Goal: Information Seeking & Learning: Learn about a topic

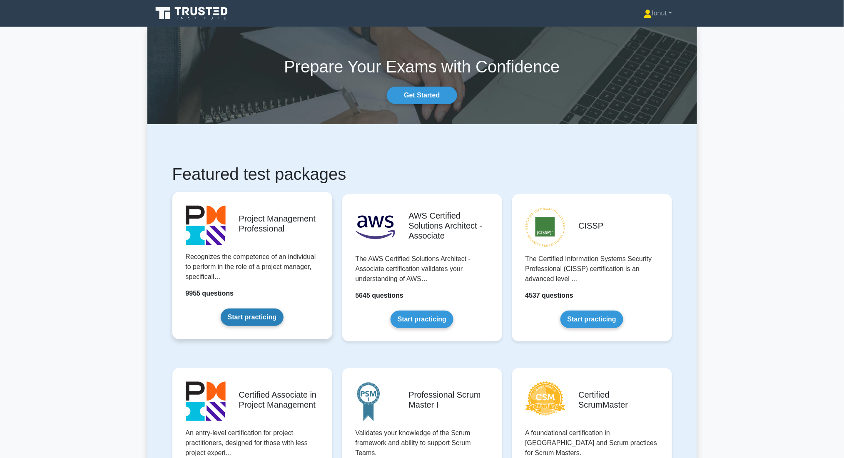
click at [247, 319] on link "Start practicing" at bounding box center [252, 316] width 63 height 17
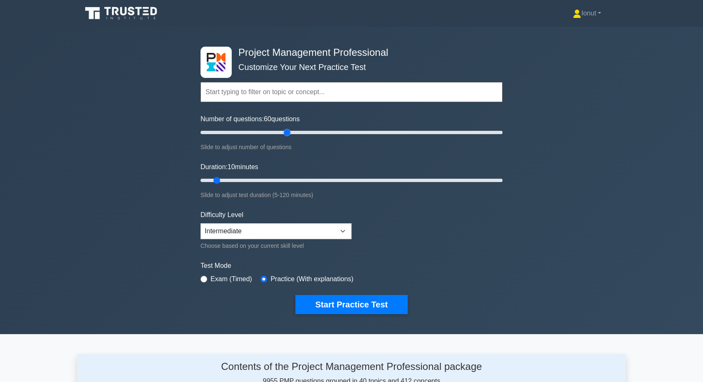
drag, startPoint x: 213, startPoint y: 130, endPoint x: 287, endPoint y: 132, distance: 74.1
type input "60"
click at [287, 132] on input "Number of questions: 60 questions" at bounding box center [352, 132] width 302 height 10
drag, startPoint x: 218, startPoint y: 177, endPoint x: 345, endPoint y: 178, distance: 126.9
type input "60"
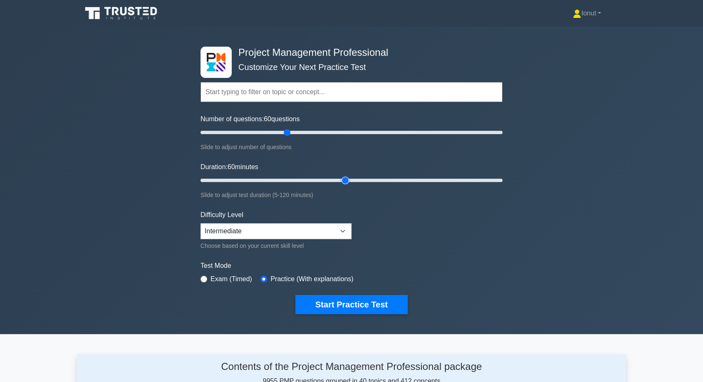
click at [345, 178] on input "Duration: 60 minutes" at bounding box center [352, 180] width 302 height 10
click at [329, 303] on button "Start Practice Test" at bounding box center [351, 304] width 112 height 19
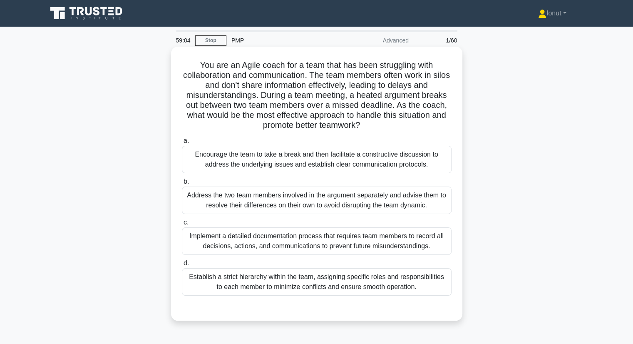
click at [254, 161] on div "Encourage the team to take a break and then facilitate a constructive discussio…" at bounding box center [317, 159] width 270 height 27
click at [182, 144] on input "a. Encourage the team to take a break and then facilitate a constructive discus…" at bounding box center [182, 140] width 0 height 5
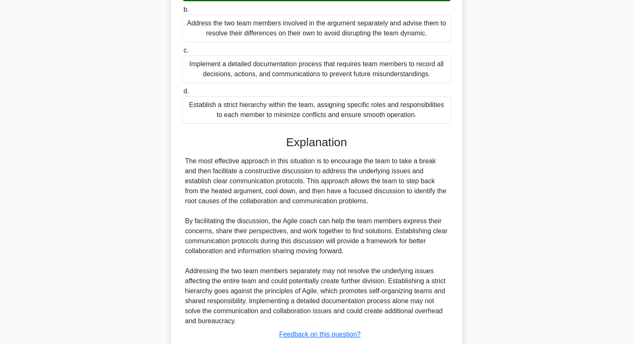
scroll to position [229, 0]
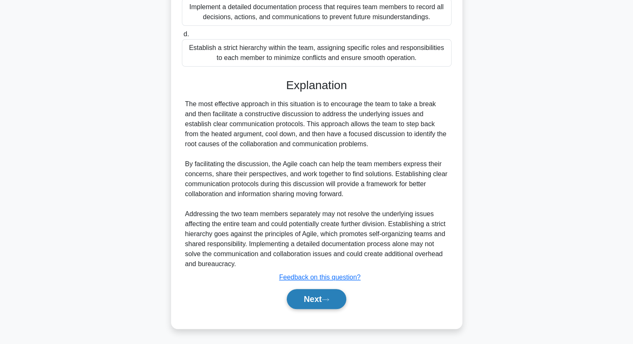
click at [298, 303] on button "Next" at bounding box center [317, 299] width 60 height 20
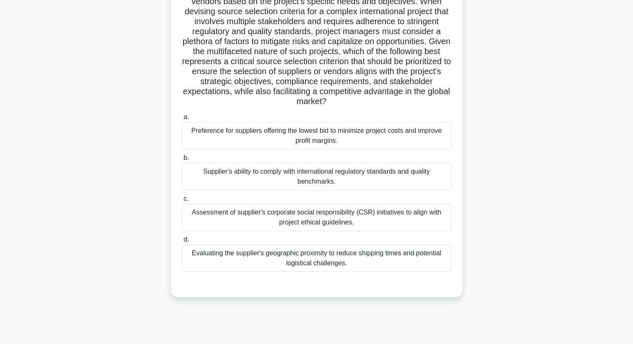
scroll to position [23, 0]
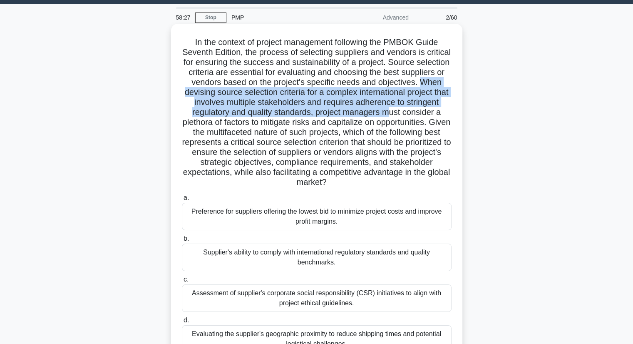
drag, startPoint x: 236, startPoint y: 94, endPoint x: 236, endPoint y: 124, distance: 30.0
click at [236, 124] on h5 ".spinner_0XTQ{transform-origin:center;animation:spinner_y6GP .75s linear infini…" at bounding box center [316, 112] width 271 height 151
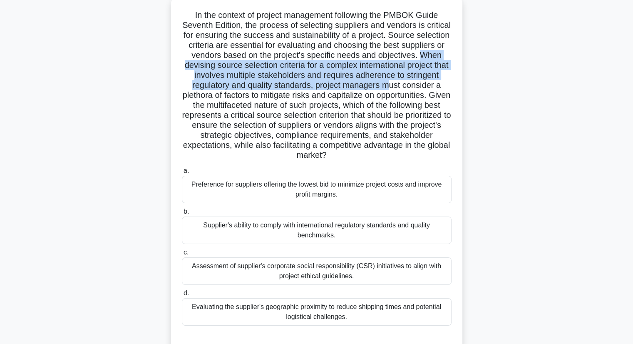
scroll to position [65, 0]
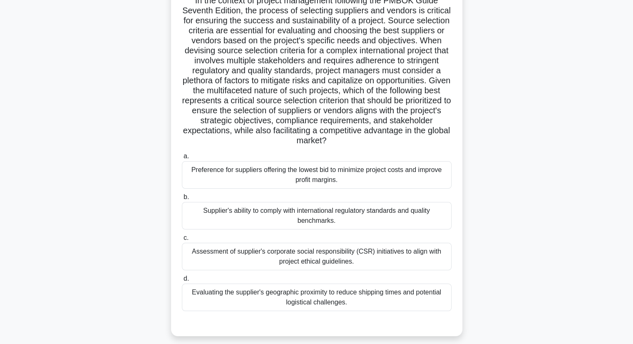
click at [252, 113] on h5 ".spinner_0XTQ{transform-origin:center;animation:spinner_y6GP .75s linear infini…" at bounding box center [316, 70] width 271 height 151
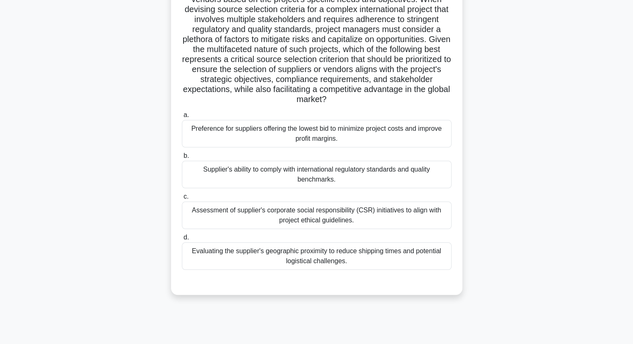
click at [255, 179] on div "Supplier's ability to comply with international regulatory standards and qualit…" at bounding box center [317, 174] width 270 height 27
click at [182, 159] on input "b. Supplier's ability to comply with international regulatory standards and qua…" at bounding box center [182, 155] width 0 height 5
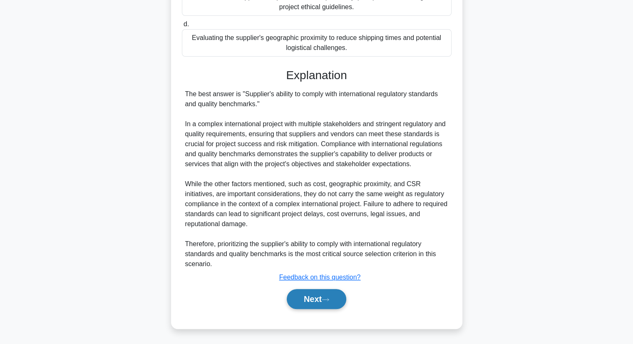
click at [306, 302] on button "Next" at bounding box center [317, 299] width 60 height 20
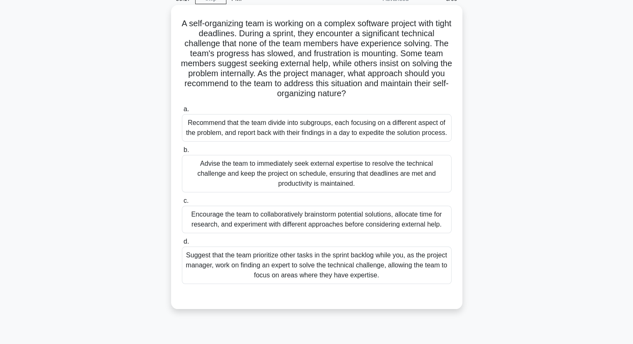
scroll to position [83, 0]
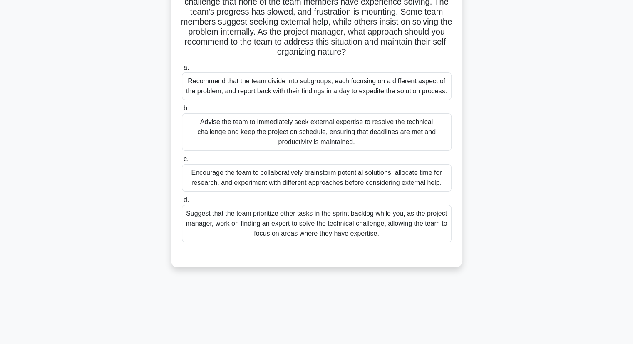
click at [203, 184] on div "Encourage the team to collaboratively brainstorm potential solutions, allocate …" at bounding box center [317, 177] width 270 height 27
click at [182, 162] on input "c. Encourage the team to collaboratively brainstorm potential solutions, alloca…" at bounding box center [182, 158] width 0 height 5
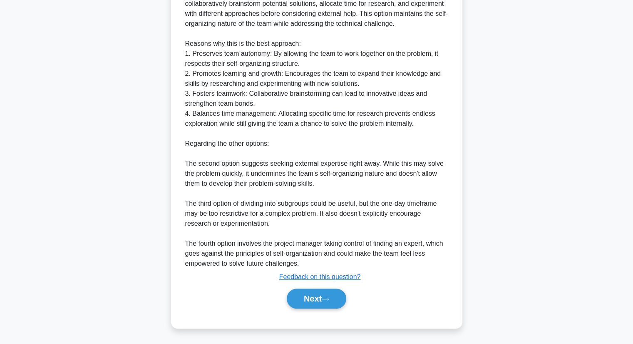
scroll to position [379, 0]
click at [306, 299] on button "Next" at bounding box center [317, 298] width 60 height 20
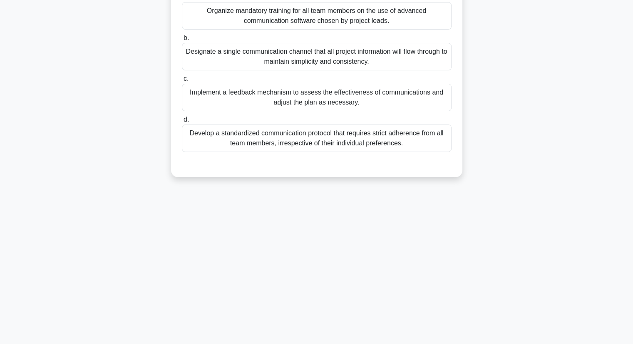
scroll to position [106, 0]
click at [497, 271] on div "56:09 Stop PMP Advanced 4/60 When creating a Communication Management Plan for …" at bounding box center [316, 132] width 549 height 416
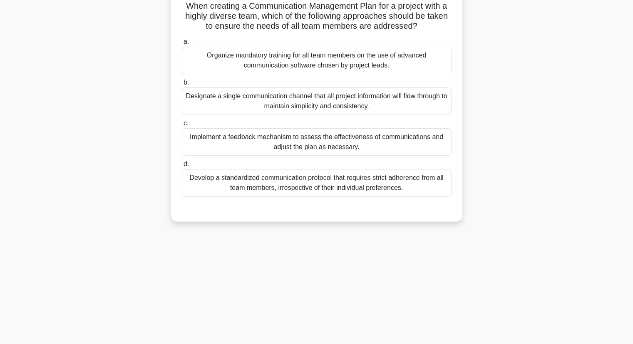
scroll to position [0, 0]
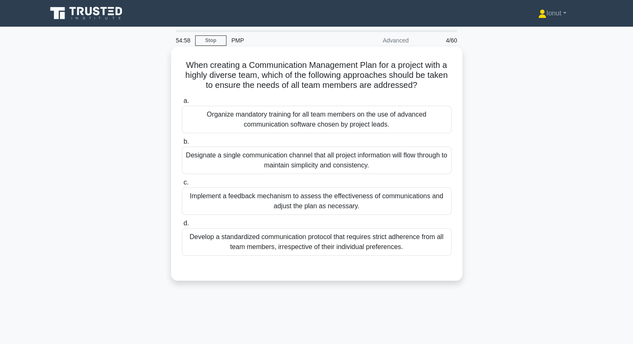
click at [208, 210] on div "Implement a feedback mechanism to assess the effectiveness of communications an…" at bounding box center [317, 200] width 270 height 27
click at [182, 185] on input "c. Implement a feedback mechanism to assess the effectiveness of communications…" at bounding box center [182, 182] width 0 height 5
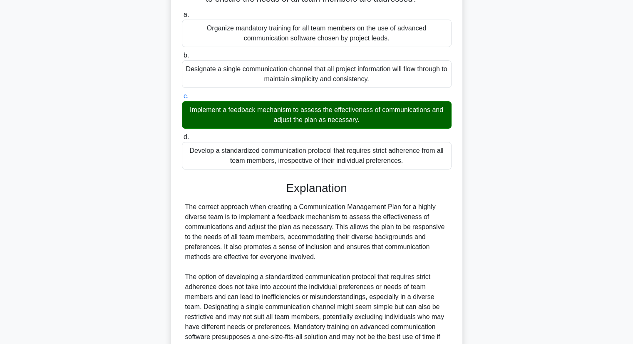
scroll to position [169, 0]
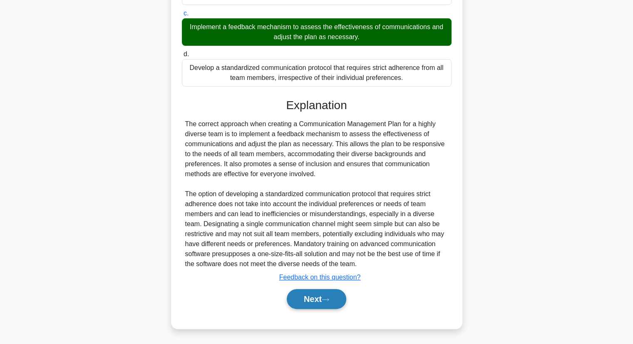
click at [292, 298] on button "Next" at bounding box center [317, 299] width 60 height 20
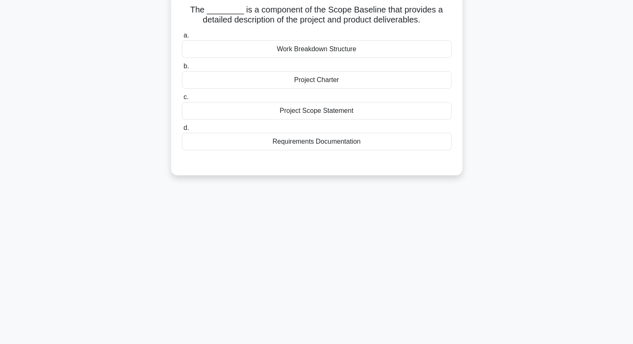
scroll to position [0, 0]
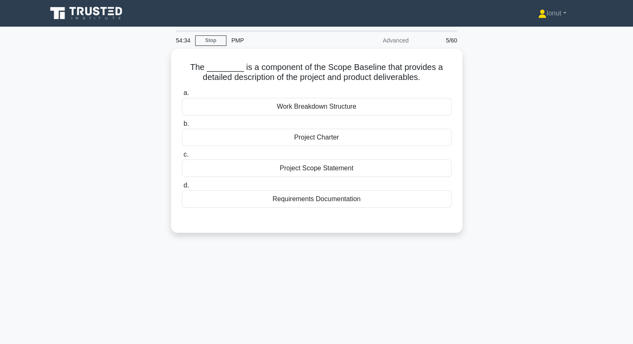
click at [107, 196] on div "The ________ is a component of the Scope Baseline that provides a detailed desc…" at bounding box center [316, 146] width 549 height 194
click at [296, 280] on div "54:28 Stop PMP Advanced 5/60 The ________ is a component of the Scope Baseline …" at bounding box center [316, 238] width 549 height 416
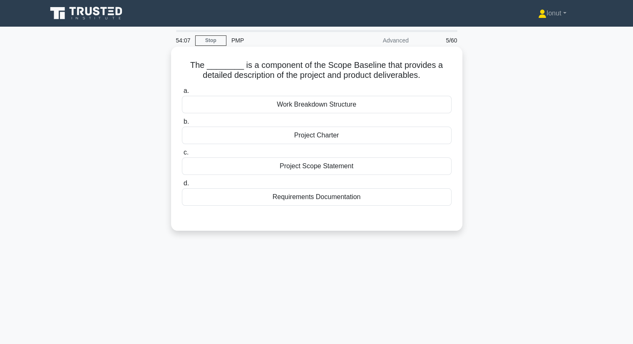
click at [293, 169] on div "Project Scope Statement" at bounding box center [317, 165] width 270 height 17
click at [182, 155] on input "c. Project Scope Statement" at bounding box center [182, 152] width 0 height 5
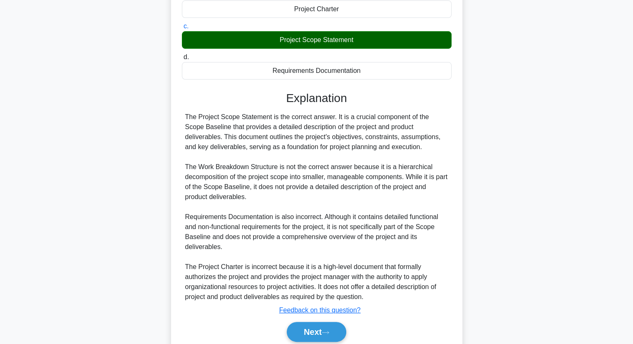
scroll to position [159, 0]
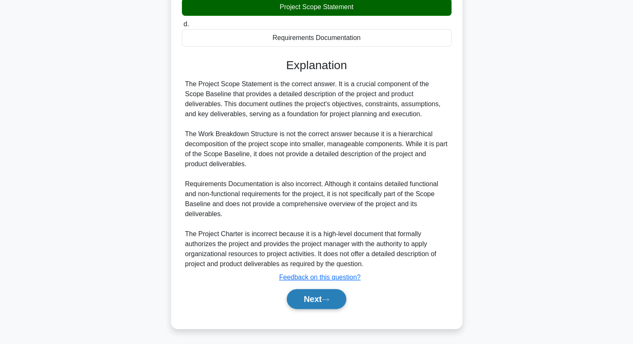
click at [333, 303] on button "Next" at bounding box center [317, 299] width 60 height 20
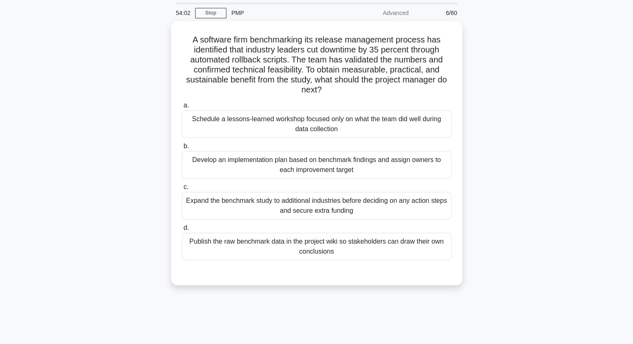
scroll to position [42, 0]
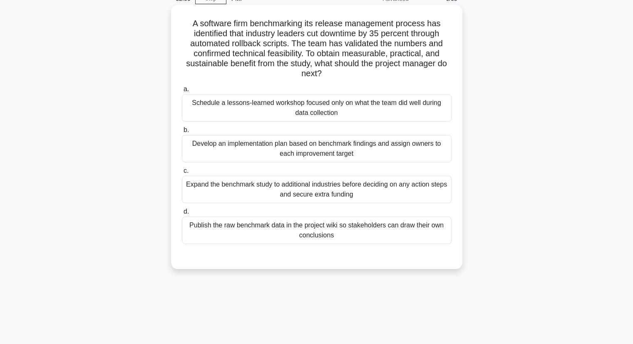
click at [241, 157] on div "Develop an implementation plan based on benchmark findings and assign owners to…" at bounding box center [317, 148] width 270 height 27
click at [182, 133] on input "b. Develop an implementation plan based on benchmark findings and assign owners…" at bounding box center [182, 129] width 0 height 5
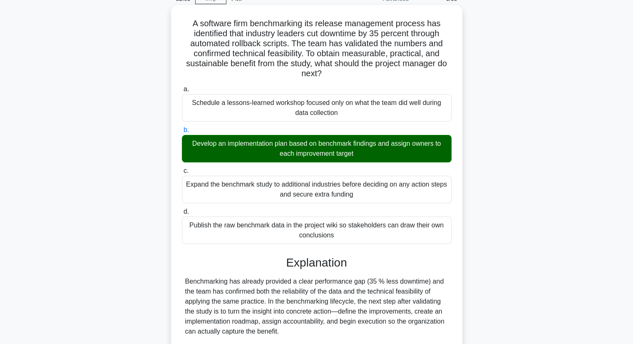
scroll to position [208, 0]
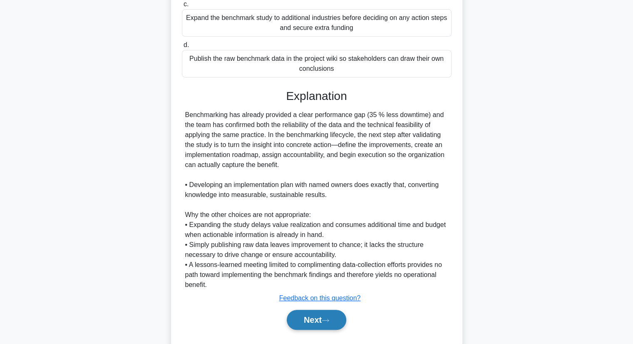
click at [305, 323] on button "Next" at bounding box center [317, 320] width 60 height 20
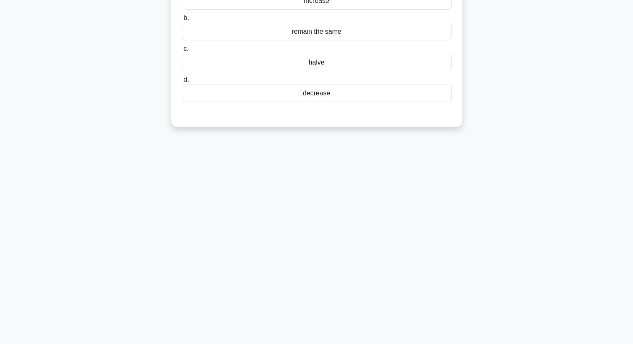
scroll to position [0, 0]
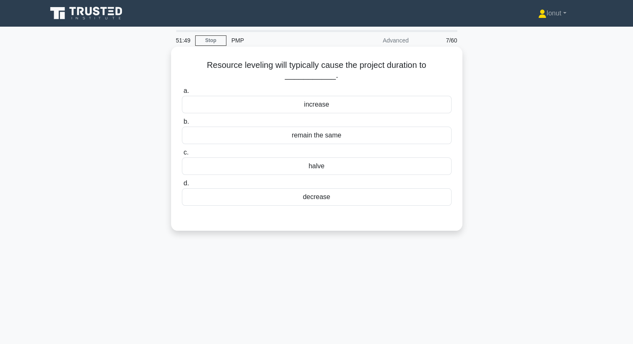
click at [337, 135] on div "remain the same" at bounding box center [317, 135] width 270 height 17
click at [182, 124] on input "b. remain the same" at bounding box center [182, 121] width 0 height 5
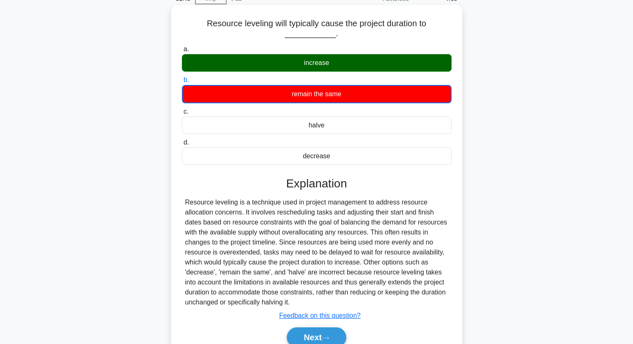
scroll to position [83, 0]
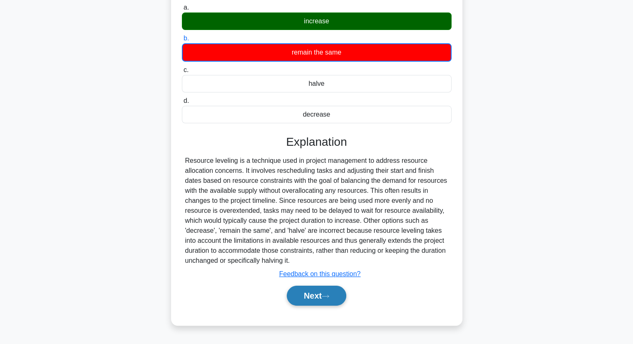
click at [327, 294] on icon at bounding box center [325, 296] width 7 height 5
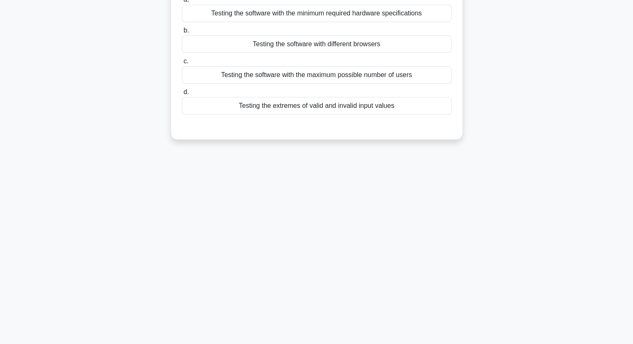
scroll to position [0, 0]
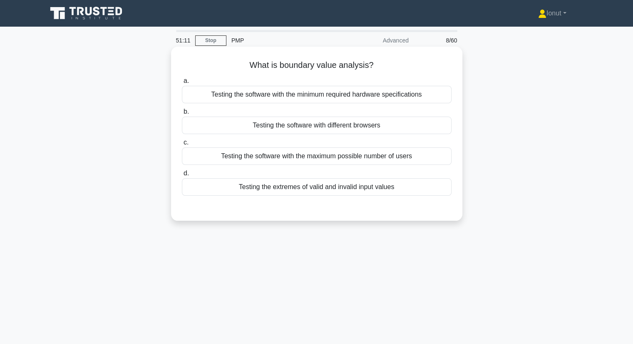
click at [278, 99] on div "Testing the software with the minimum required hardware specifications" at bounding box center [317, 94] width 270 height 17
click at [182, 84] on input "a. Testing the software with the minimum required hardware specifications" at bounding box center [182, 80] width 0 height 5
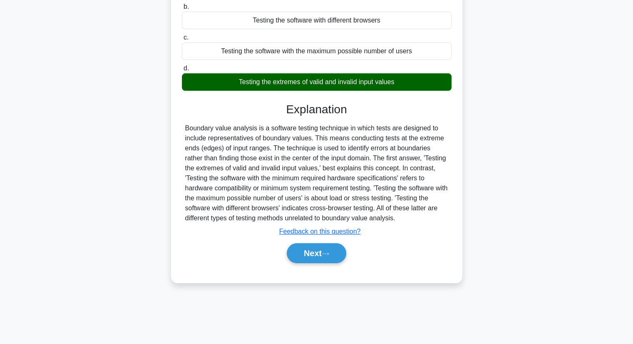
scroll to position [106, 0]
click at [323, 249] on button "Next" at bounding box center [317, 253] width 60 height 20
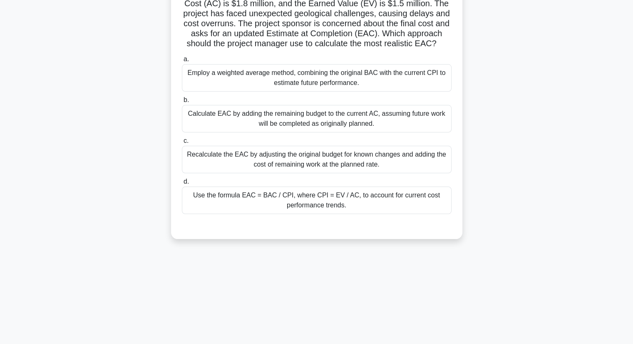
scroll to position [23, 0]
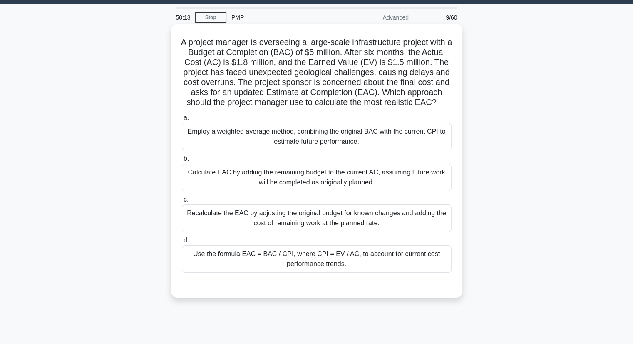
click at [255, 269] on div "Use the formula EAC = BAC / CPI, where CPI = EV / AC, to account for current co…" at bounding box center [317, 258] width 270 height 27
click at [182, 243] on input "d. Use the formula EAC = BAC / CPI, where CPI = EV / AC, to account for current…" at bounding box center [182, 240] width 0 height 5
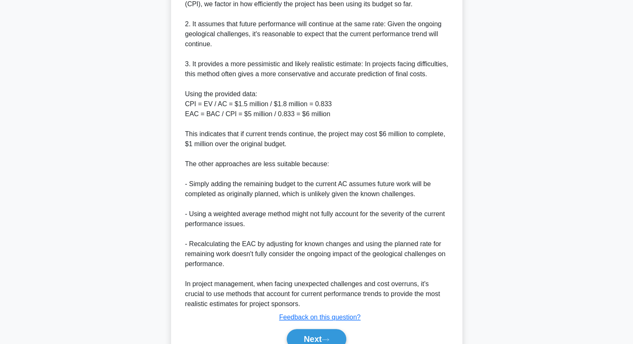
scroll to position [417, 0]
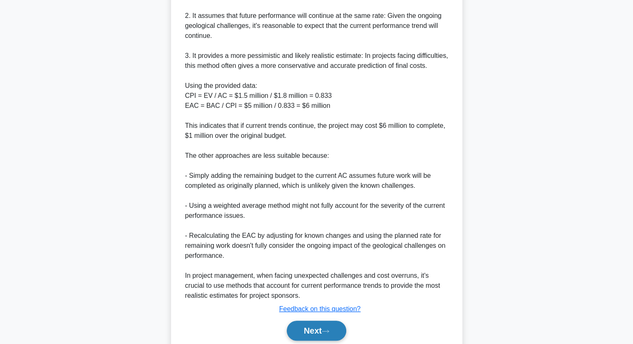
click at [317, 335] on button "Next" at bounding box center [317, 330] width 60 height 20
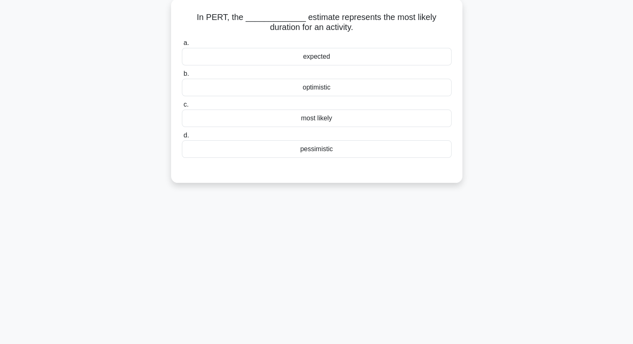
scroll to position [0, 0]
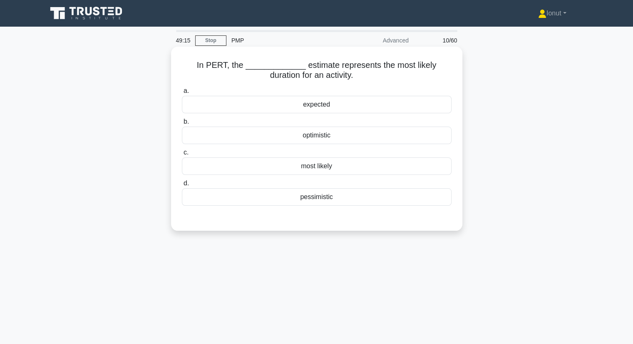
click at [372, 107] on div "expected" at bounding box center [317, 104] width 270 height 17
click at [182, 94] on input "a. expected" at bounding box center [182, 90] width 0 height 5
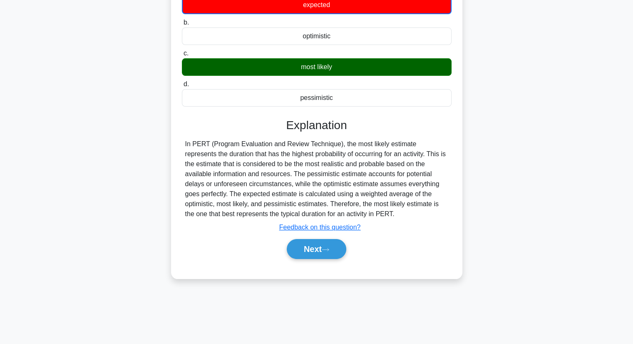
scroll to position [106, 0]
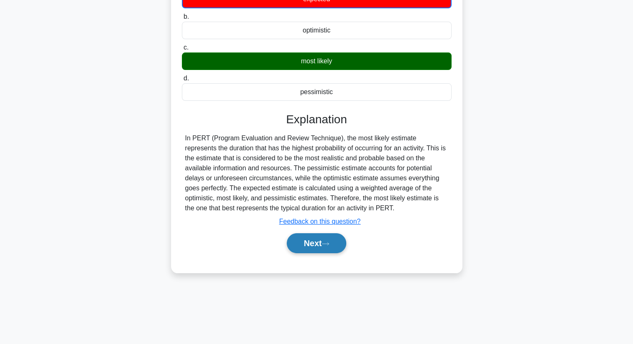
click at [333, 244] on button "Next" at bounding box center [317, 243] width 60 height 20
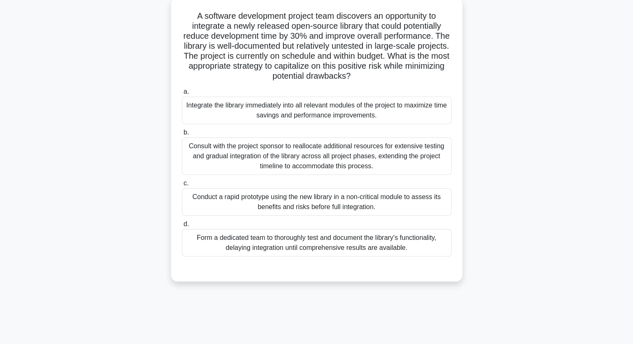
scroll to position [0, 0]
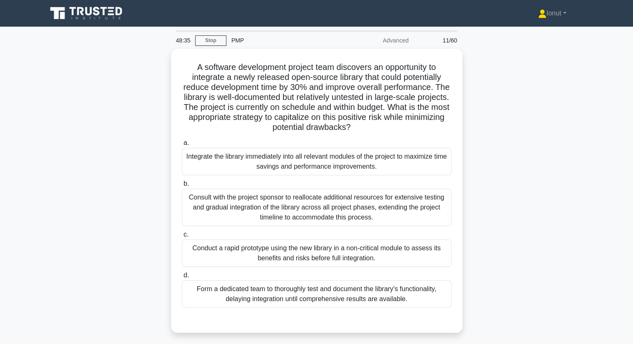
click at [125, 179] on div "A software development project team discovers an opportunity to integrate a new…" at bounding box center [316, 196] width 549 height 294
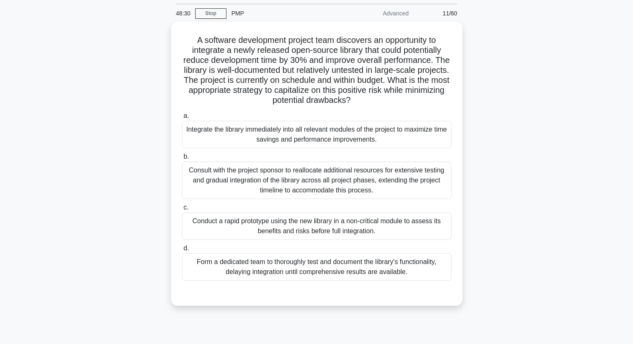
scroll to position [42, 0]
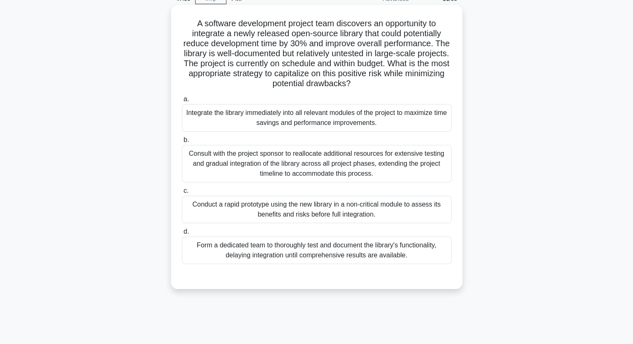
click at [233, 167] on div "Consult with the project sponsor to reallocate additional resources for extensi…" at bounding box center [317, 163] width 270 height 37
click at [182, 143] on input "b. Consult with the project sponsor to reallocate additional resources for exte…" at bounding box center [182, 139] width 0 height 5
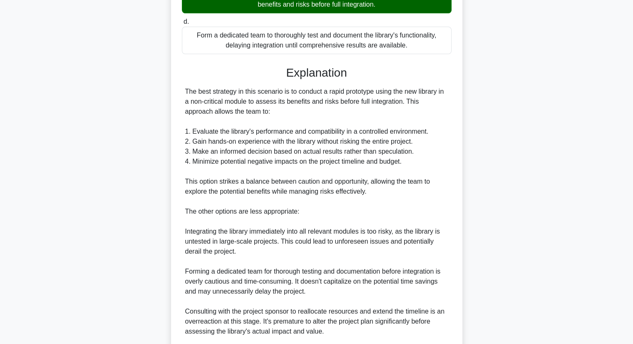
scroll to position [360, 0]
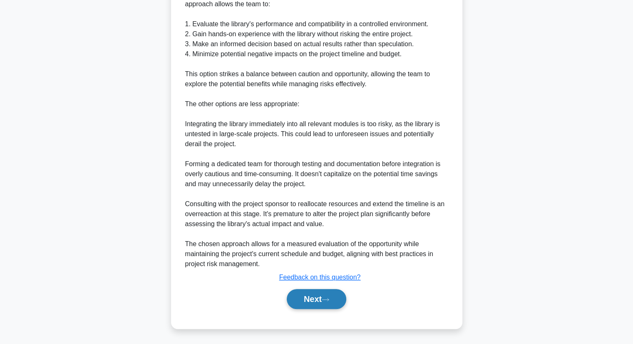
click at [323, 303] on button "Next" at bounding box center [317, 299] width 60 height 20
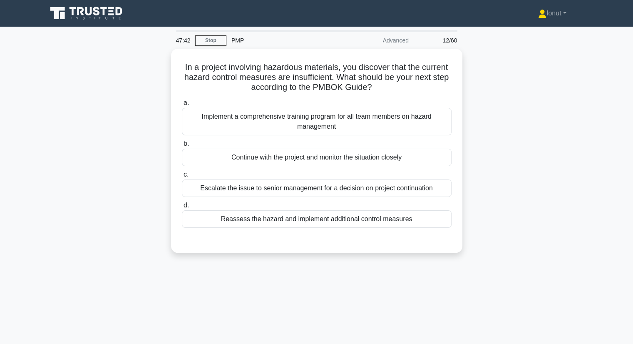
scroll to position [0, 0]
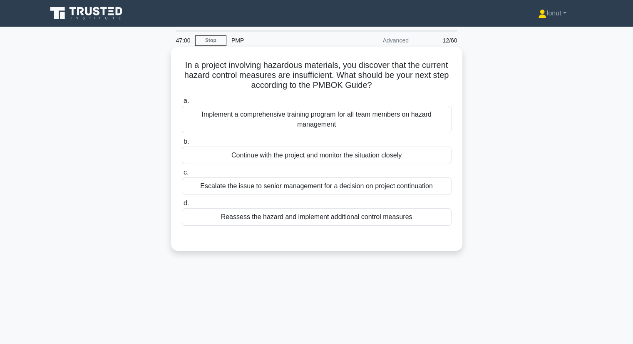
click at [248, 128] on div "Implement a comprehensive training program for all team members on hazard manag…" at bounding box center [317, 119] width 270 height 27
click at [182, 104] on input "a. Implement a comprehensive training program for all team members on hazard ma…" at bounding box center [182, 100] width 0 height 5
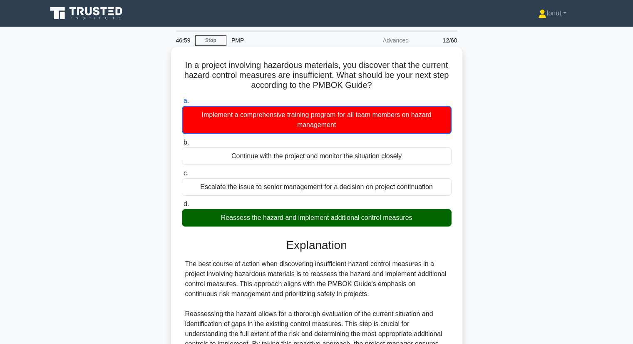
scroll to position [240, 0]
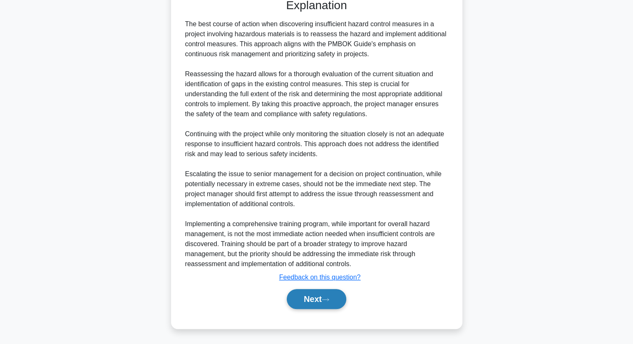
click at [318, 296] on button "Next" at bounding box center [317, 299] width 60 height 20
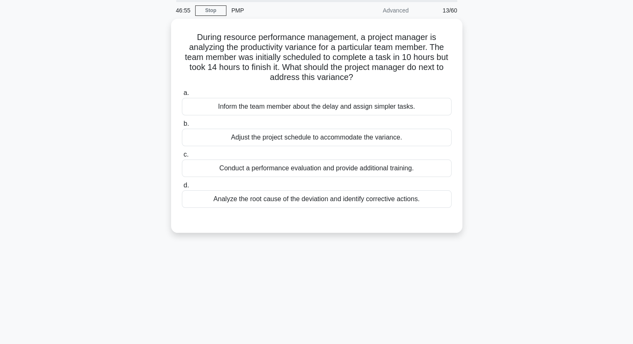
scroll to position [0, 0]
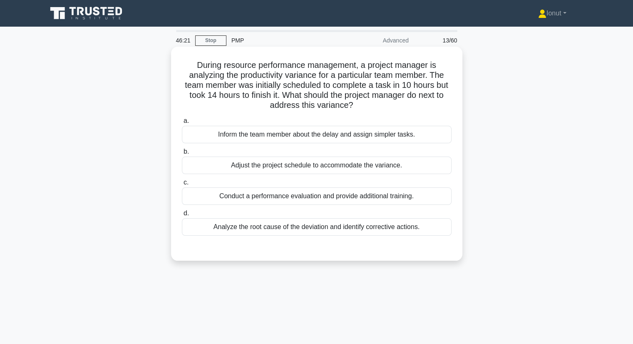
click at [274, 228] on div "Analyze the root cause of the deviation and identify corrective actions." at bounding box center [317, 226] width 270 height 17
click at [182, 216] on input "d. Analyze the root cause of the deviation and identify corrective actions." at bounding box center [182, 213] width 0 height 5
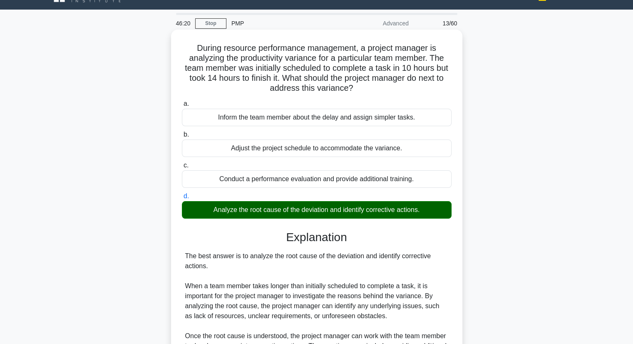
scroll to position [208, 0]
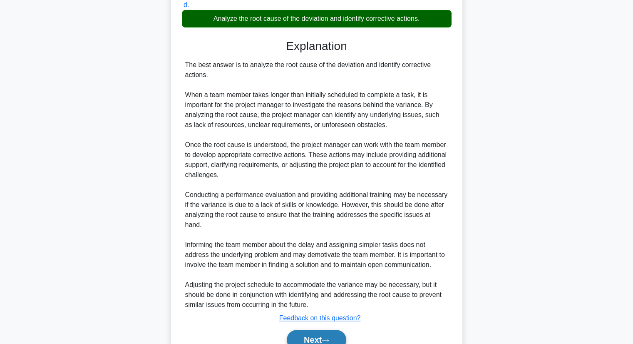
click at [324, 331] on button "Next" at bounding box center [317, 340] width 60 height 20
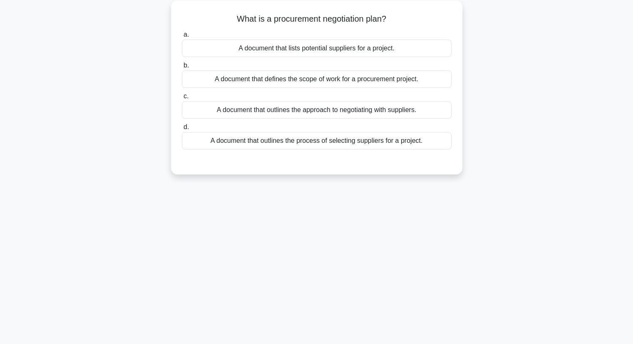
scroll to position [0, 0]
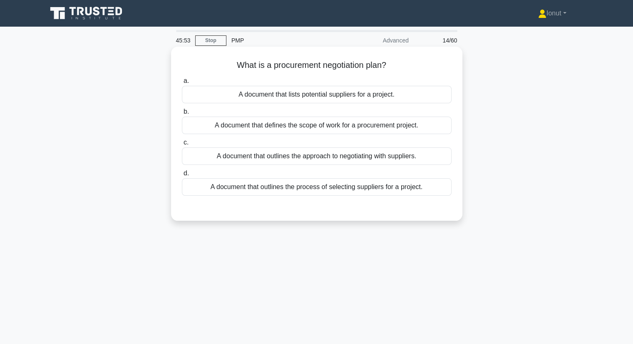
click at [291, 160] on div "A document that outlines the approach to negotiating with suppliers." at bounding box center [317, 155] width 270 height 17
click at [182, 145] on input "c. A document that outlines the approach to negotiating with suppliers." at bounding box center [182, 142] width 0 height 5
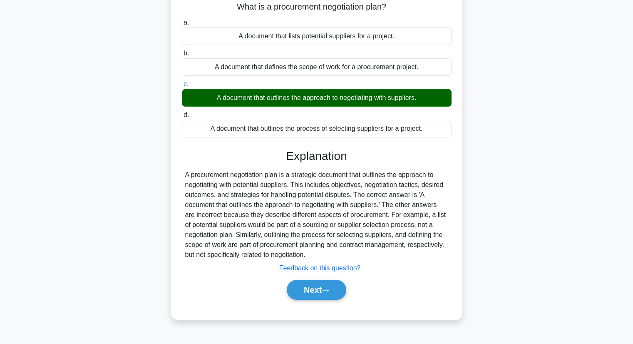
scroll to position [106, 0]
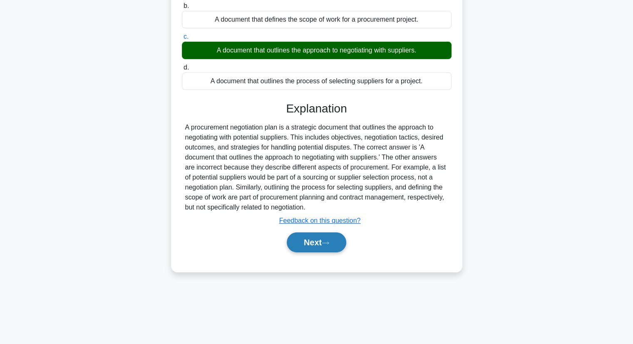
click at [310, 235] on button "Next" at bounding box center [317, 242] width 60 height 20
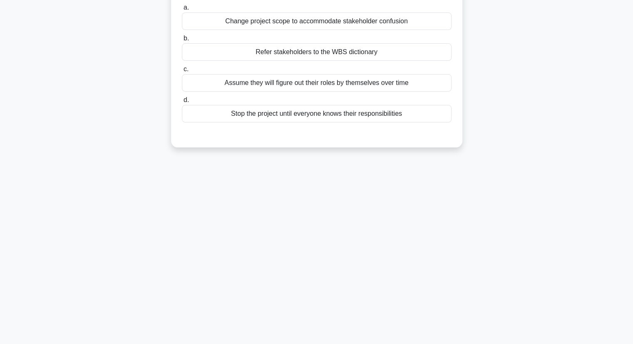
scroll to position [0, 0]
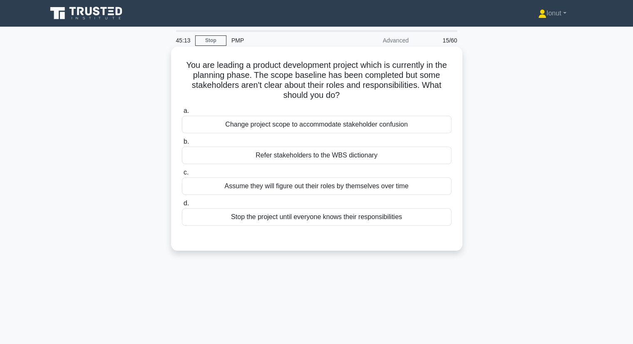
click at [276, 158] on div "Refer stakeholders to the WBS dictionary" at bounding box center [317, 155] width 270 height 17
click at [182, 144] on input "b. Refer stakeholders to the WBS dictionary" at bounding box center [182, 141] width 0 height 5
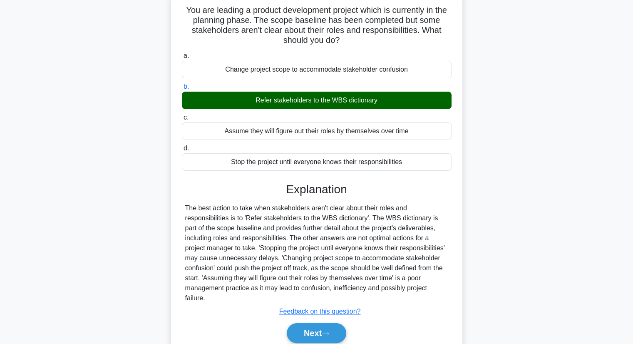
scroll to position [106, 0]
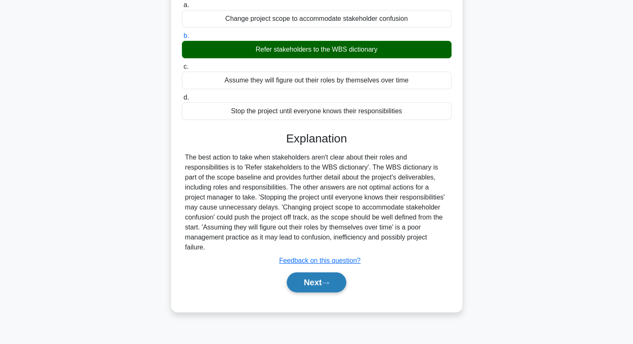
click at [303, 282] on button "Next" at bounding box center [317, 282] width 60 height 20
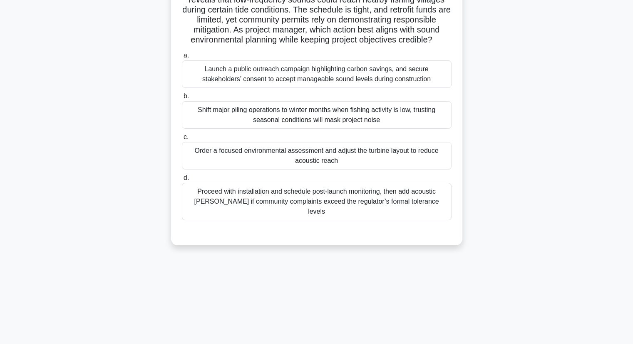
scroll to position [23, 0]
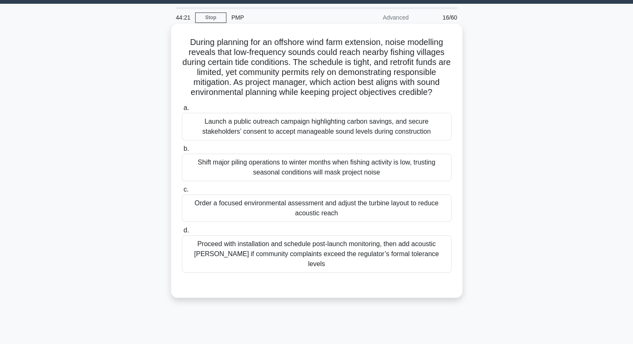
click at [248, 218] on div "Order a focused environmental assessment and adjust the turbine layout to reduc…" at bounding box center [317, 207] width 270 height 27
click at [182, 192] on input "c. Order a focused environmental assessment and adjust the turbine layout to re…" at bounding box center [182, 189] width 0 height 5
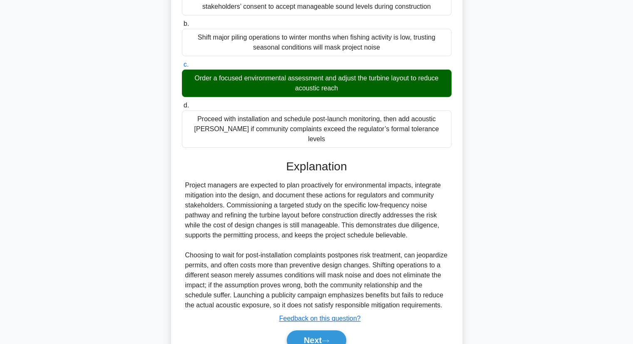
scroll to position [189, 0]
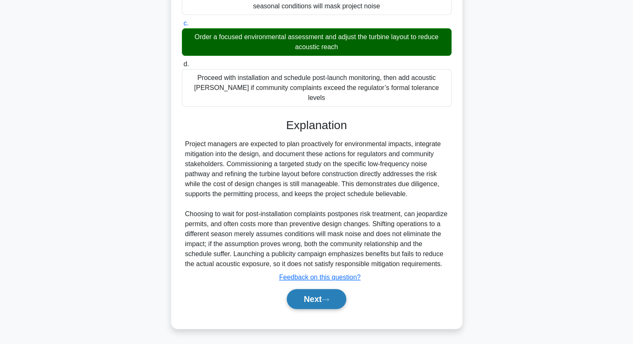
click at [314, 300] on button "Next" at bounding box center [317, 299] width 60 height 20
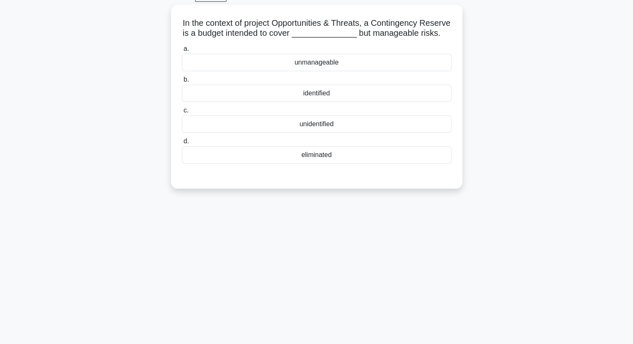
scroll to position [0, 0]
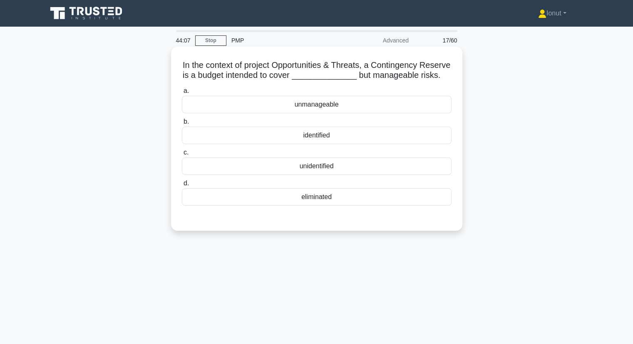
click at [311, 175] on div "unidentified" at bounding box center [317, 165] width 270 height 17
click at [182, 155] on input "c. unidentified" at bounding box center [182, 152] width 0 height 5
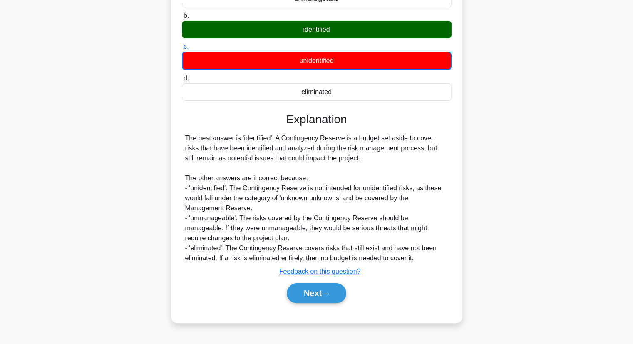
scroll to position [110, 0]
click at [313, 297] on button "Next" at bounding box center [317, 293] width 60 height 20
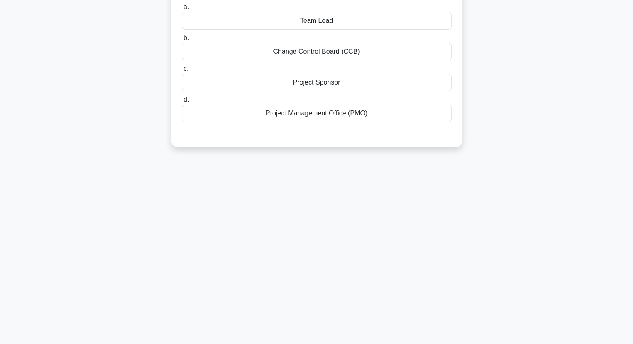
scroll to position [23, 0]
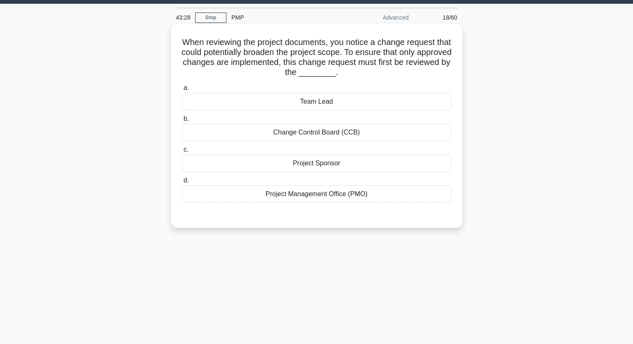
click at [305, 130] on div "Change Control Board (CCB)" at bounding box center [317, 132] width 270 height 17
click at [182, 122] on input "b. Change Control Board (CCB)" at bounding box center [182, 118] width 0 height 5
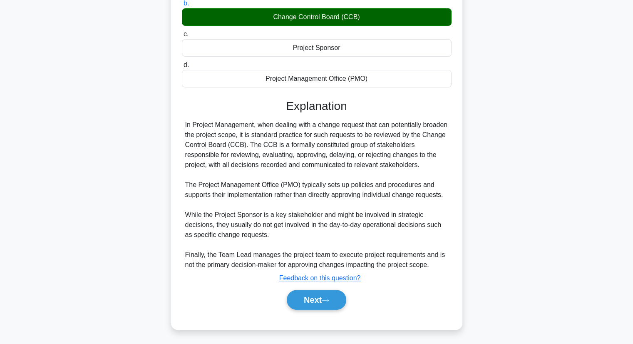
scroll to position [139, 0]
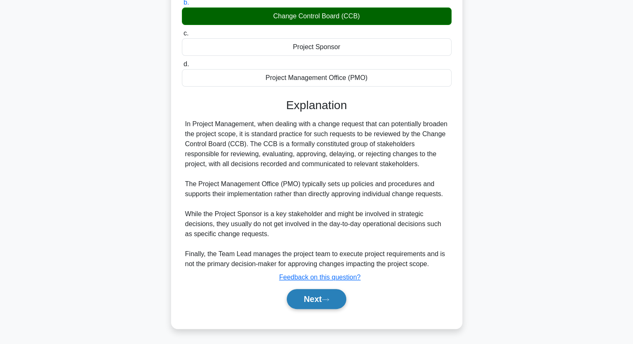
click at [325, 298] on icon at bounding box center [325, 299] width 7 height 5
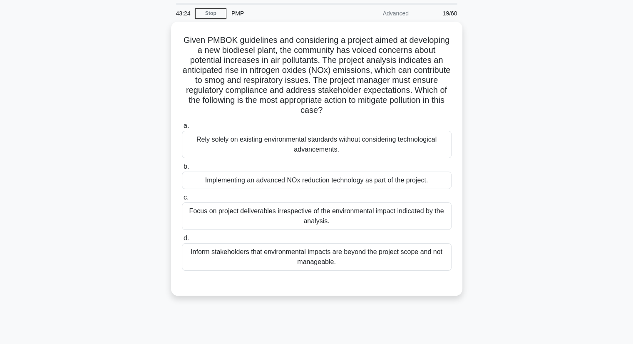
scroll to position [42, 0]
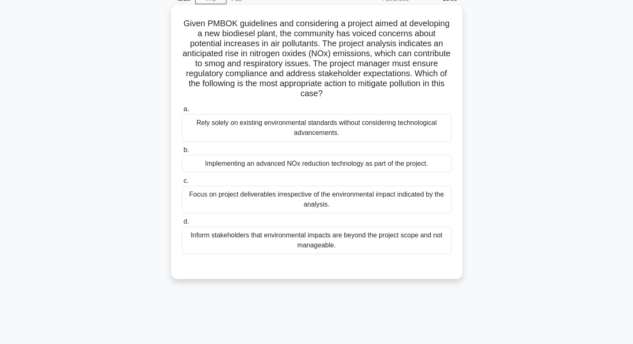
click at [230, 169] on div "Implementing an advanced NOx reduction technology as part of the project." at bounding box center [317, 163] width 270 height 17
click at [182, 153] on input "b. Implementing an advanced NOx reduction technology as part of the project." at bounding box center [182, 149] width 0 height 5
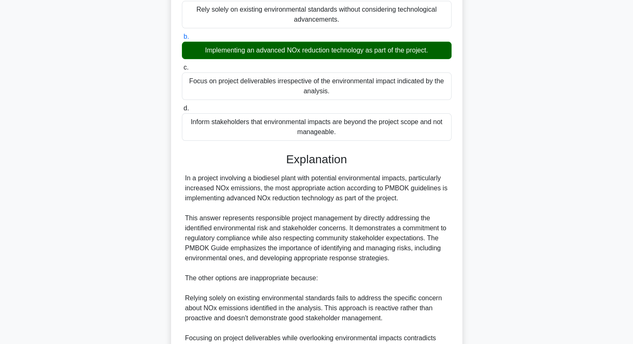
scroll to position [291, 0]
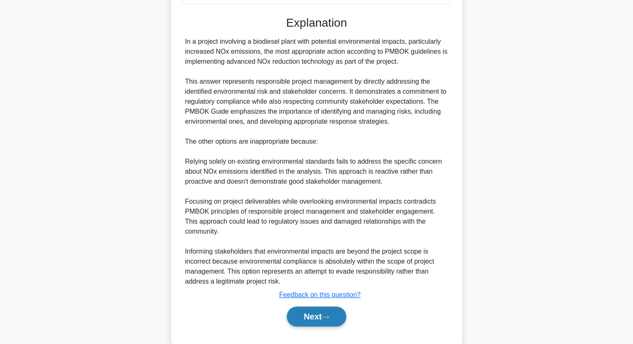
click at [295, 306] on button "Next" at bounding box center [317, 316] width 60 height 20
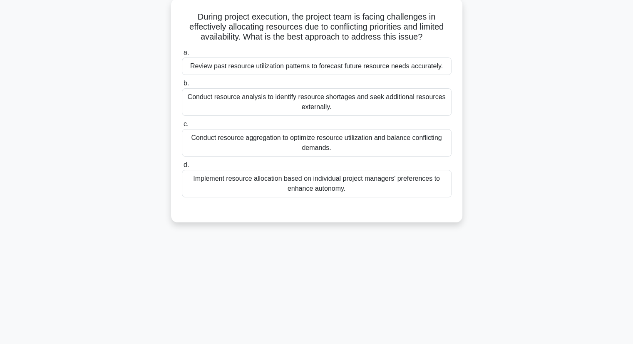
scroll to position [0, 0]
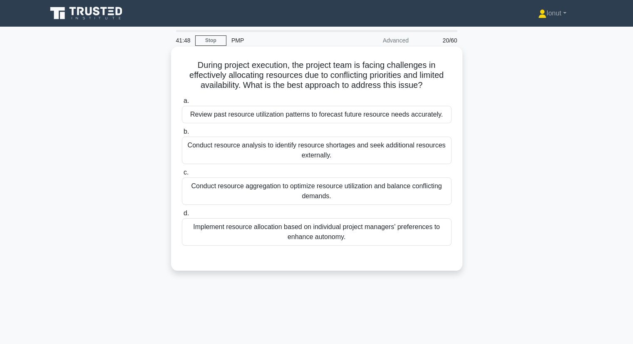
click at [263, 192] on div "Conduct resource aggregation to optimize resource utilization and balance confl…" at bounding box center [317, 190] width 270 height 27
click at [182, 175] on input "c. Conduct resource aggregation to optimize resource utilization and balance co…" at bounding box center [182, 172] width 0 height 5
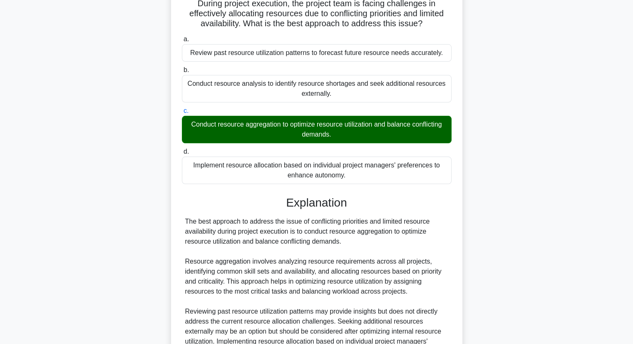
scroll to position [149, 0]
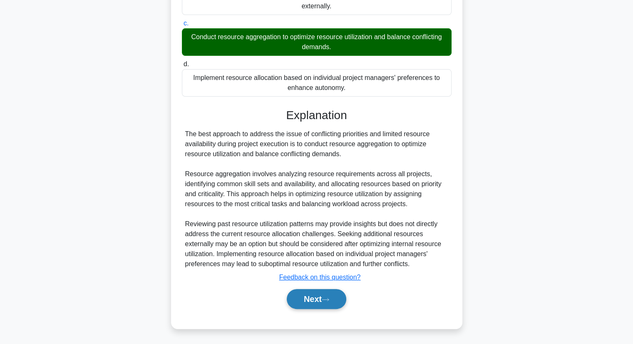
click at [320, 300] on button "Next" at bounding box center [317, 299] width 60 height 20
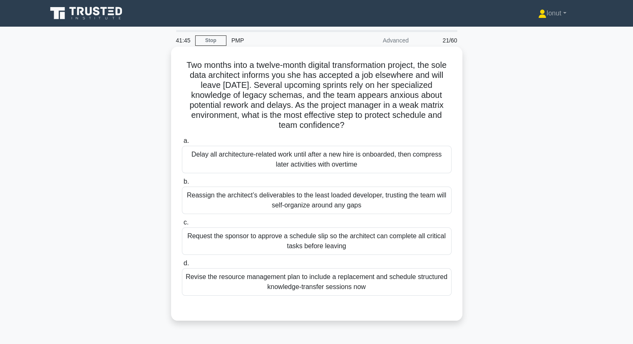
scroll to position [0, 0]
click at [267, 291] on div "Revise the resource management plan to include a replacement and schedule struc…" at bounding box center [317, 281] width 270 height 27
click at [182, 266] on input "d. Revise the resource management plan to include a replacement and schedule st…" at bounding box center [182, 263] width 0 height 5
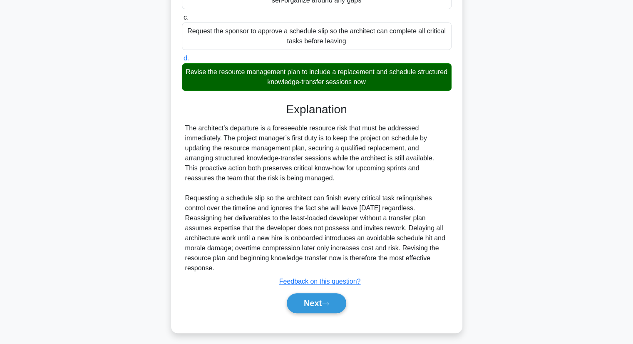
scroll to position [208, 0]
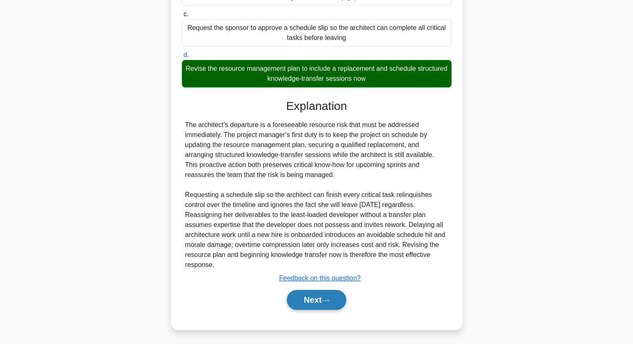
click at [320, 304] on button "Next" at bounding box center [317, 300] width 60 height 20
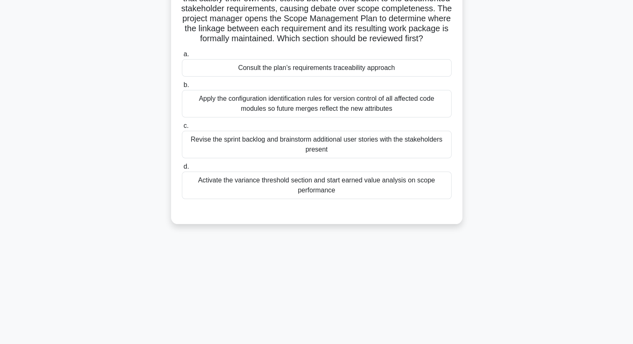
scroll to position [23, 0]
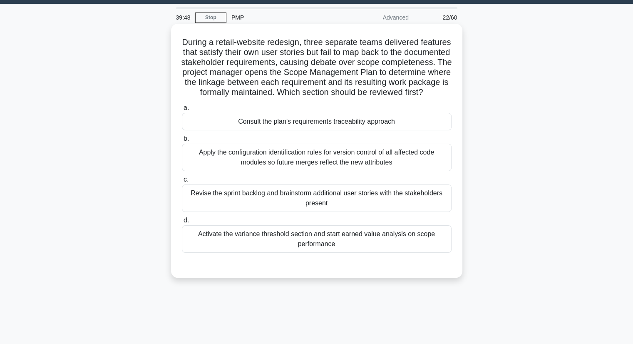
click at [258, 130] on div "Consult the plan’s requirements traceability approach" at bounding box center [317, 121] width 270 height 17
click at [182, 111] on input "a. Consult the plan’s requirements traceability approach" at bounding box center [182, 107] width 0 height 5
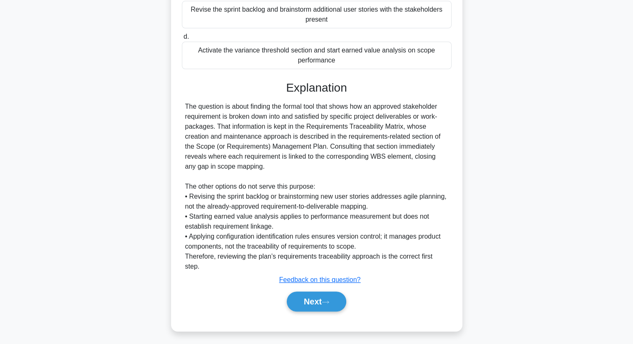
scroll to position [209, 0]
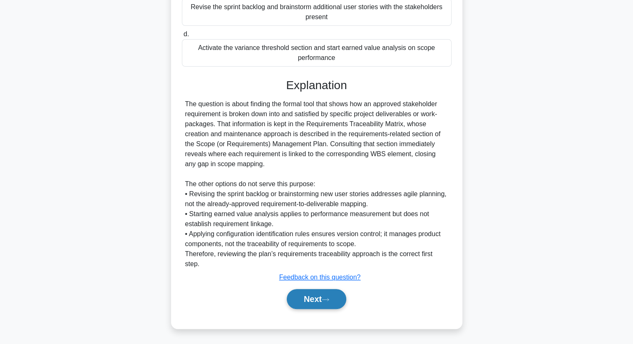
click at [306, 298] on button "Next" at bounding box center [317, 299] width 60 height 20
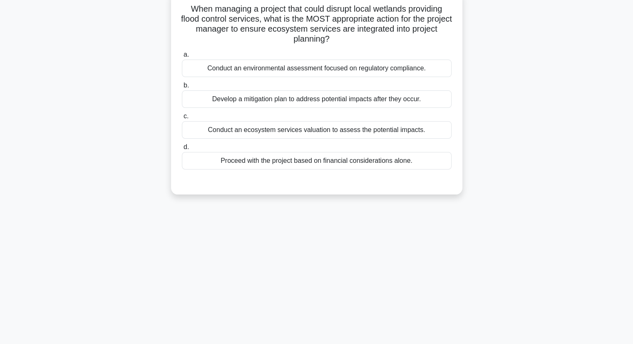
scroll to position [0, 0]
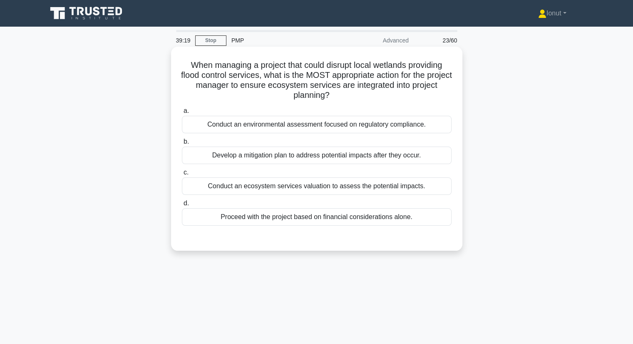
click at [343, 128] on div "Conduct an environmental assessment focused on regulatory compliance." at bounding box center [317, 124] width 270 height 17
click at [182, 114] on input "a. Conduct an environmental assessment focused on regulatory compliance." at bounding box center [182, 110] width 0 height 5
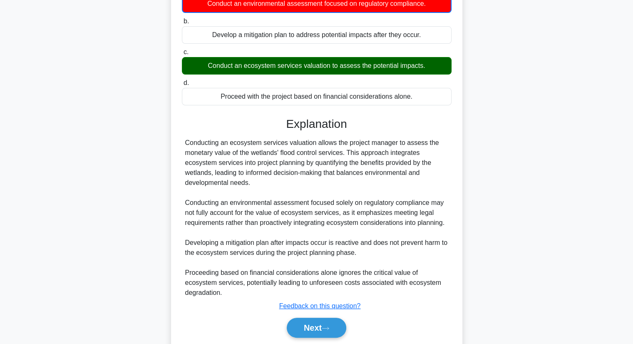
scroll to position [150, 0]
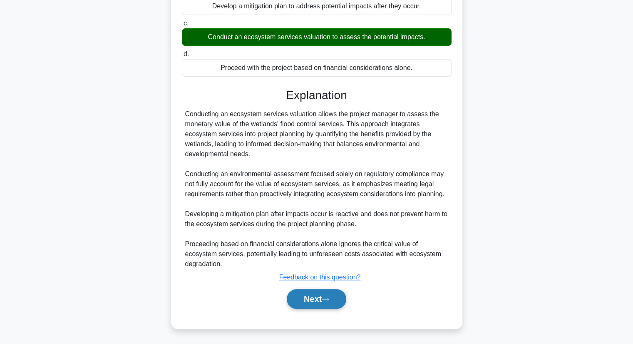
click at [307, 299] on button "Next" at bounding box center [317, 299] width 60 height 20
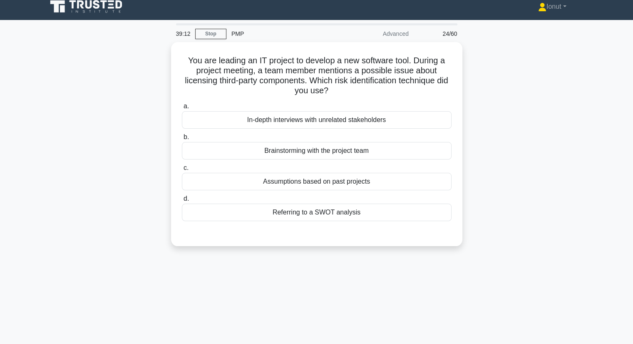
scroll to position [0, 0]
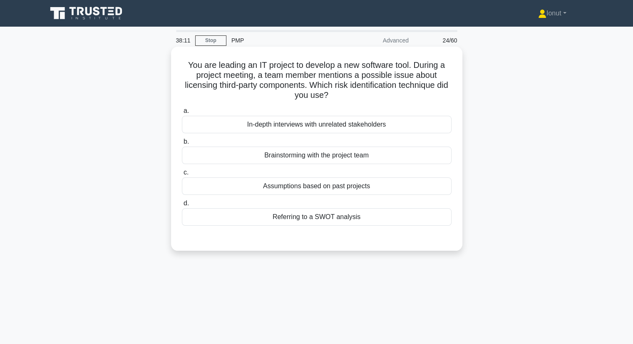
click at [290, 221] on div "Referring to a SWOT analysis" at bounding box center [317, 216] width 270 height 17
click at [182, 206] on input "d. Referring to a SWOT analysis" at bounding box center [182, 203] width 0 height 5
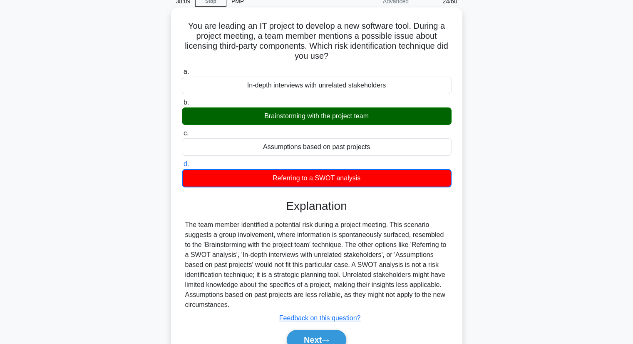
scroll to position [106, 0]
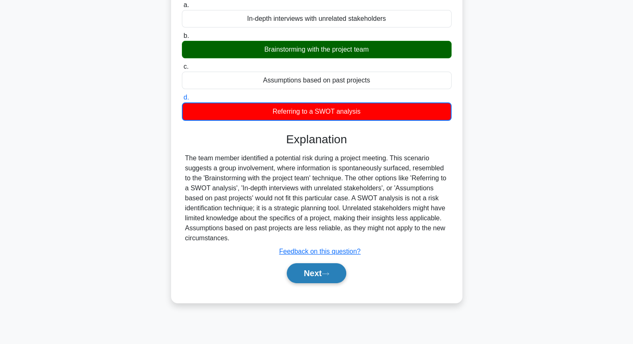
click at [322, 274] on button "Next" at bounding box center [317, 273] width 60 height 20
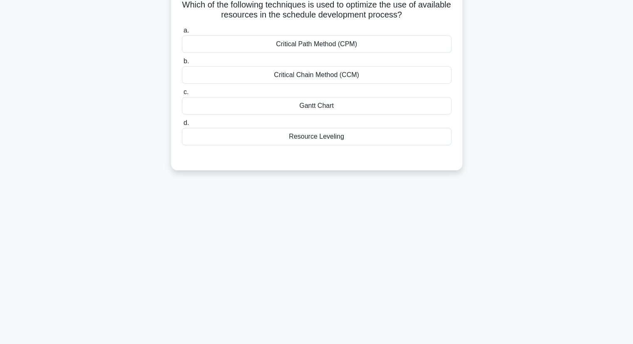
scroll to position [23, 0]
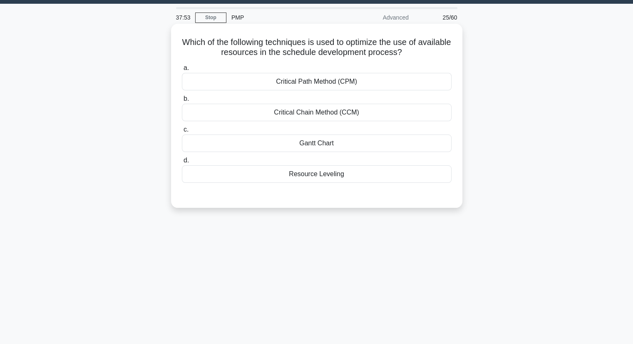
click at [301, 176] on div "Resource Leveling" at bounding box center [317, 173] width 270 height 17
click at [182, 163] on input "d. Resource Leveling" at bounding box center [182, 160] width 0 height 5
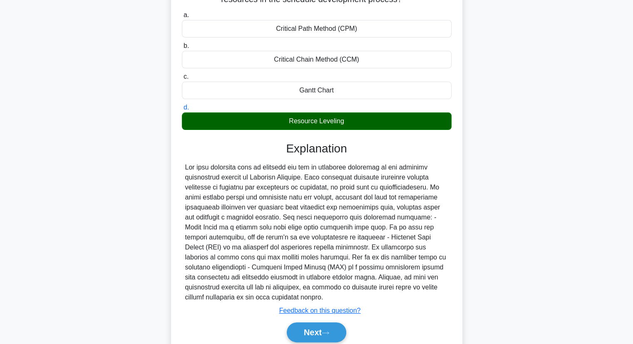
scroll to position [109, 0]
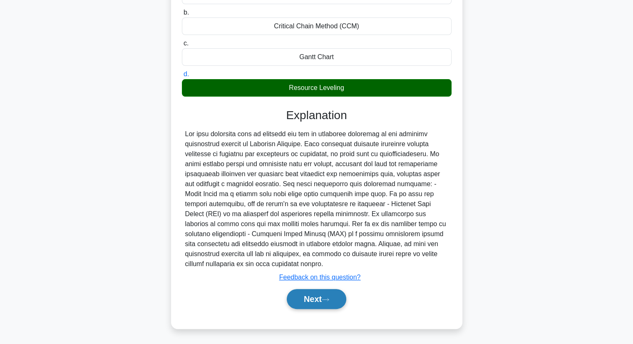
click at [325, 300] on icon at bounding box center [325, 299] width 7 height 5
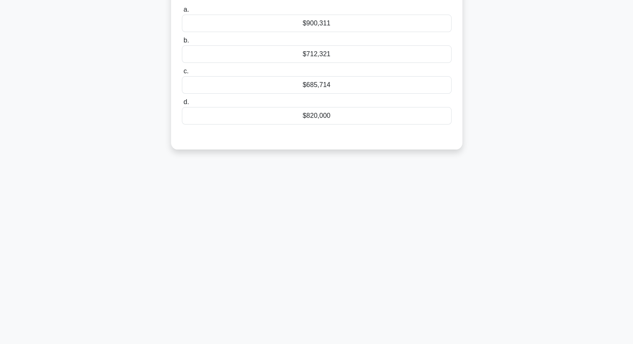
scroll to position [0, 0]
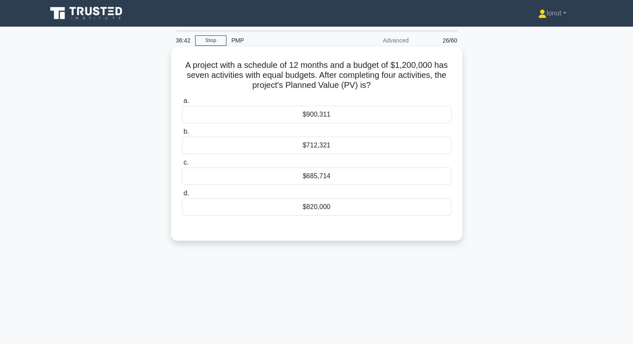
drag, startPoint x: 181, startPoint y: 62, endPoint x: 353, endPoint y: 87, distance: 173.3
click at [378, 87] on h5 "A project with a schedule of 12 months and a budget of $1,200,000 has seven act…" at bounding box center [316, 75] width 271 height 31
copy h5 "A project with a schedule of 12 months and a budget of $1,200,000 has seven act…"
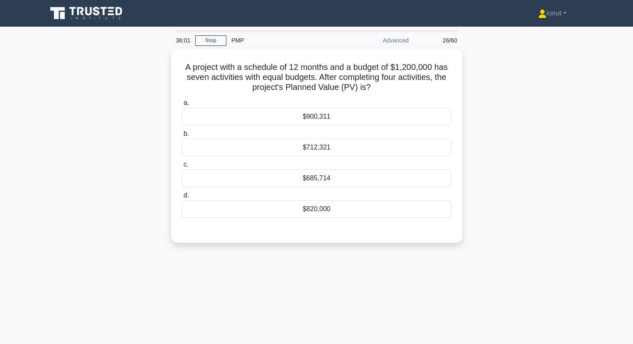
click at [149, 209] on div "A project with a schedule of 12 months and a budget of $1,200,000 has seven act…" at bounding box center [316, 151] width 549 height 204
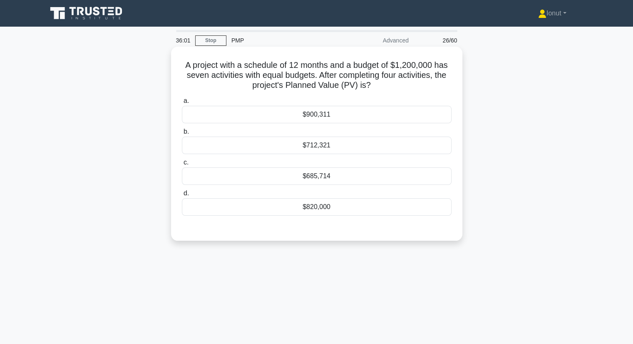
click at [319, 175] on div "$685,714" at bounding box center [317, 175] width 270 height 17
click at [182, 165] on input "c. $685,714" at bounding box center [182, 162] width 0 height 5
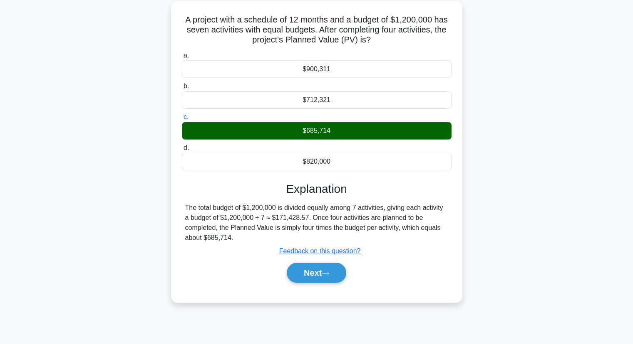
scroll to position [106, 0]
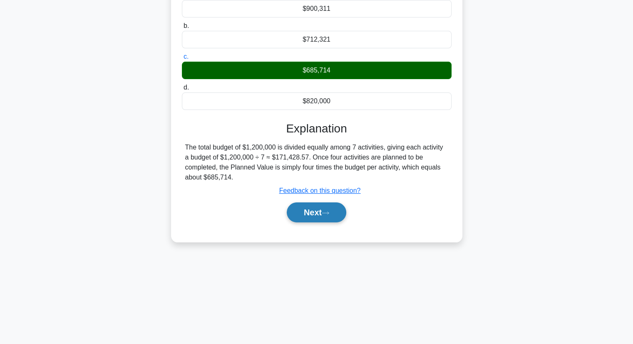
click at [335, 213] on button "Next" at bounding box center [317, 212] width 60 height 20
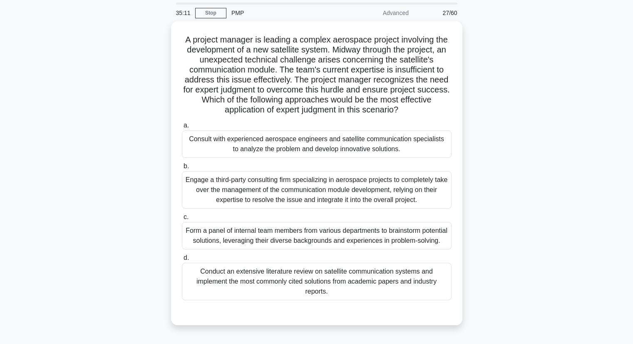
scroll to position [42, 0]
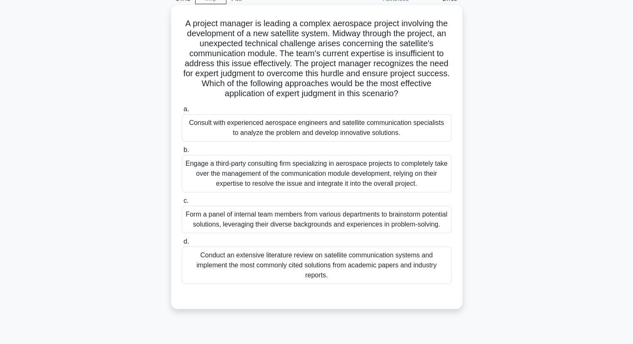
click at [257, 233] on div "Form a panel of internal team members from various departments to brainstorm po…" at bounding box center [317, 219] width 270 height 27
click at [182, 204] on input "c. Form a panel of internal team members from various departments to brainstorm…" at bounding box center [182, 200] width 0 height 5
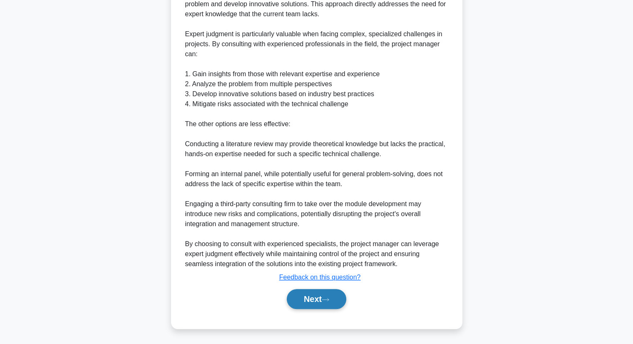
click at [298, 305] on button "Next" at bounding box center [317, 299] width 60 height 20
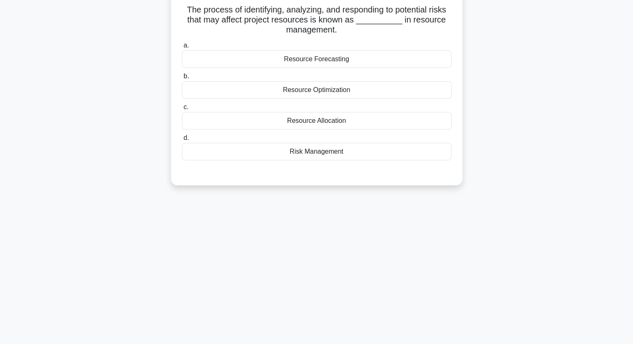
scroll to position [0, 0]
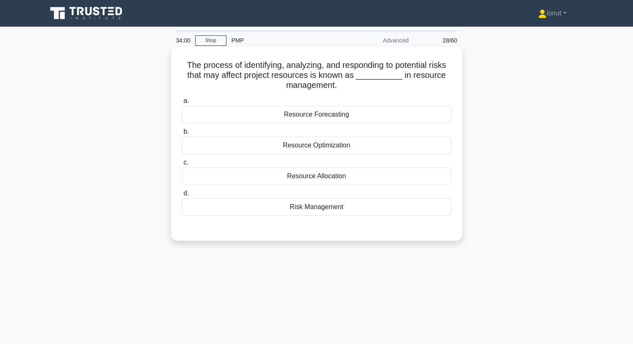
click at [312, 232] on div "The process of identifying, analyzing, and responding to potential risks that m…" at bounding box center [316, 143] width 285 height 187
click at [316, 208] on div "Risk Management" at bounding box center [317, 206] width 270 height 17
click at [182, 196] on input "d. Risk Management" at bounding box center [182, 193] width 0 height 5
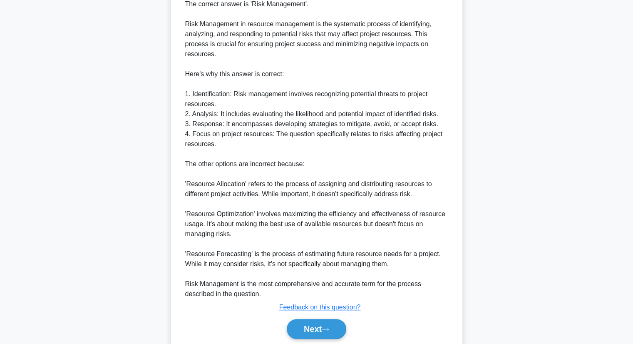
scroll to position [279, 0]
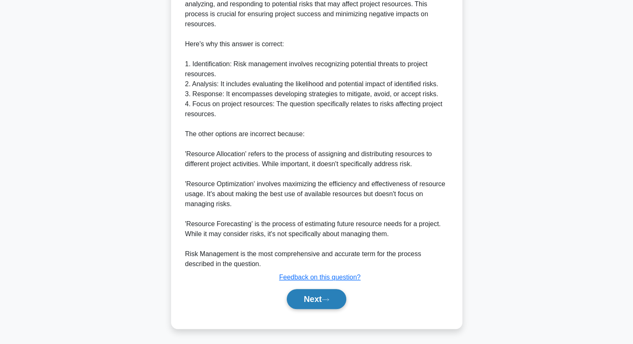
click at [310, 297] on button "Next" at bounding box center [317, 299] width 60 height 20
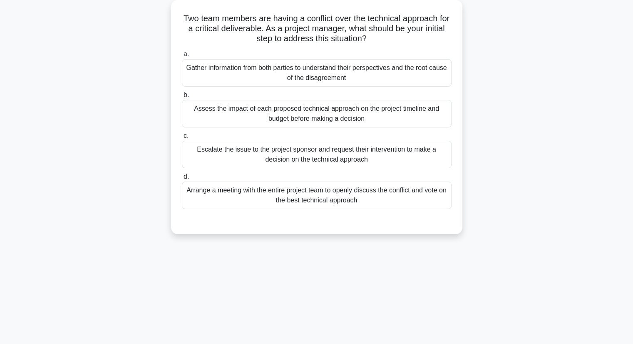
scroll to position [0, 0]
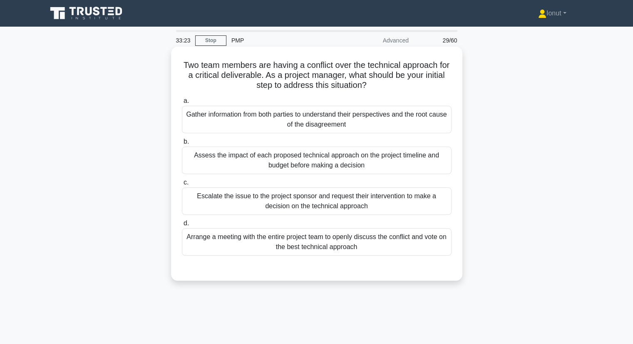
click at [263, 164] on div "Assess the impact of each proposed technical approach on the project timeline a…" at bounding box center [317, 160] width 270 height 27
click at [182, 144] on input "b. Assess the impact of each proposed technical approach on the project timelin…" at bounding box center [182, 141] width 0 height 5
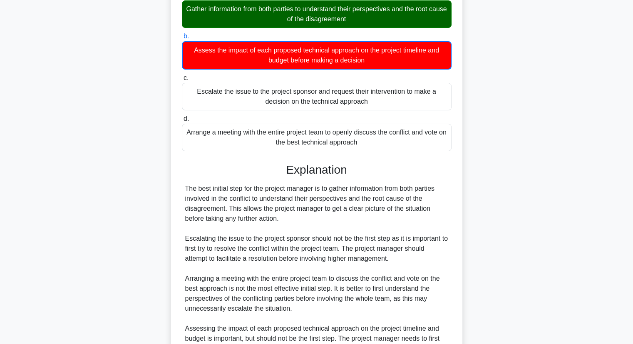
scroll to position [166, 0]
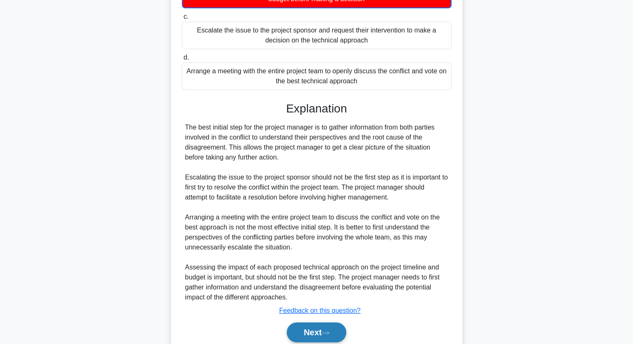
click at [329, 332] on icon at bounding box center [325, 332] width 7 height 5
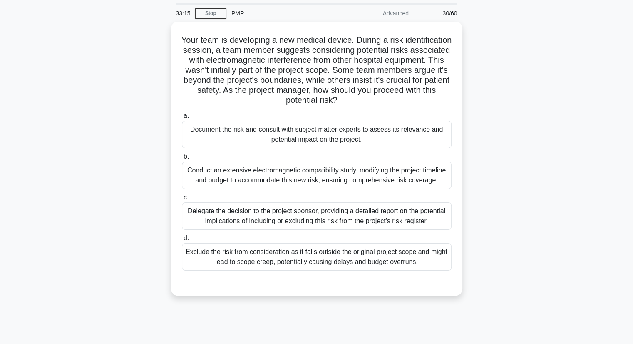
scroll to position [42, 0]
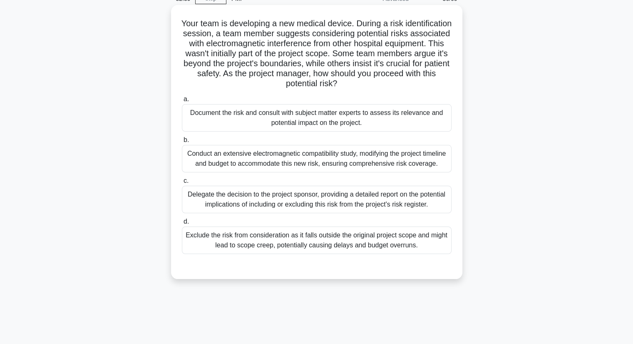
click at [273, 115] on div "Document the risk and consult with subject matter experts to assess its relevan…" at bounding box center [317, 117] width 270 height 27
click at [182, 102] on input "a. Document the risk and consult with subject matter experts to assess its rele…" at bounding box center [182, 99] width 0 height 5
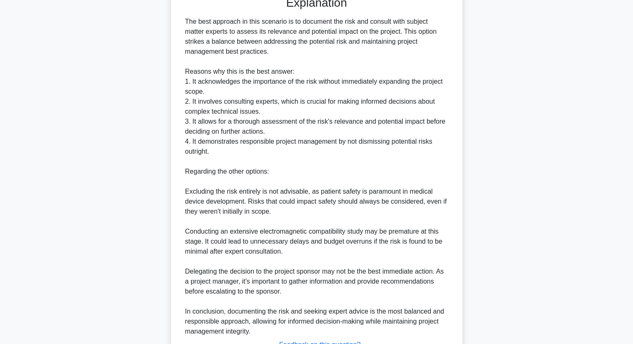
scroll to position [379, 0]
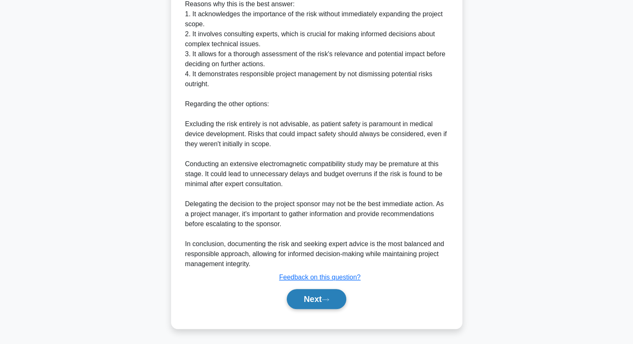
click at [291, 300] on button "Next" at bounding box center [317, 299] width 60 height 20
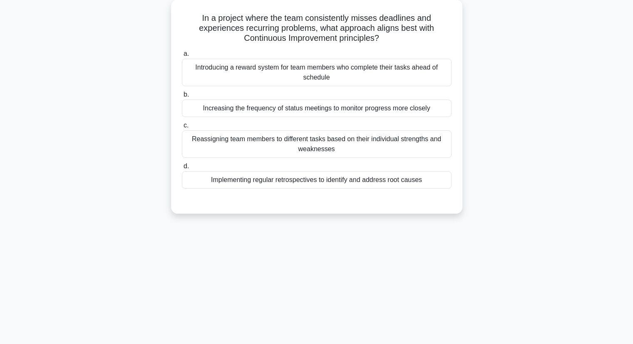
scroll to position [0, 0]
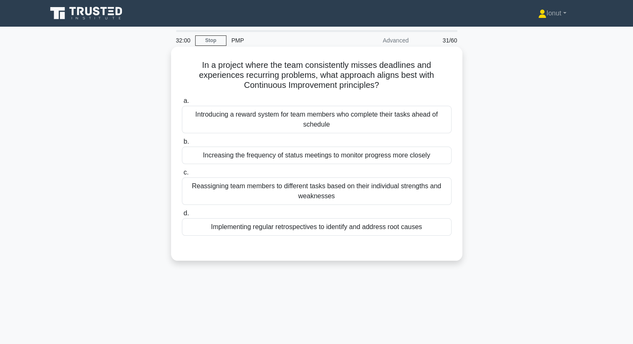
click at [239, 232] on div "Implementing regular retrospectives to identify and address root causes" at bounding box center [317, 226] width 270 height 17
click at [182, 216] on input "d. Implementing regular retrospectives to identify and address root causes" at bounding box center [182, 213] width 0 height 5
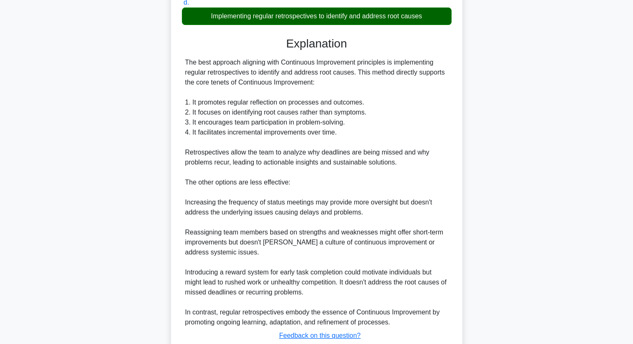
scroll to position [269, 0]
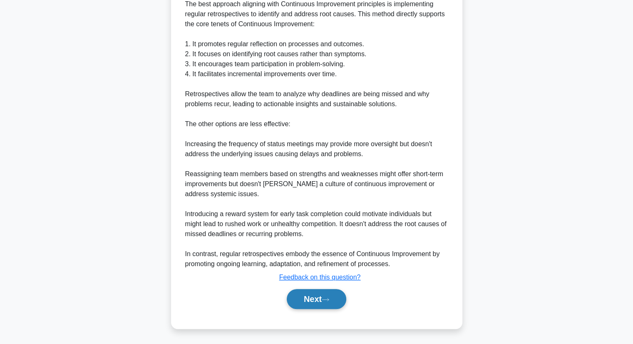
click at [335, 299] on button "Next" at bounding box center [317, 299] width 60 height 20
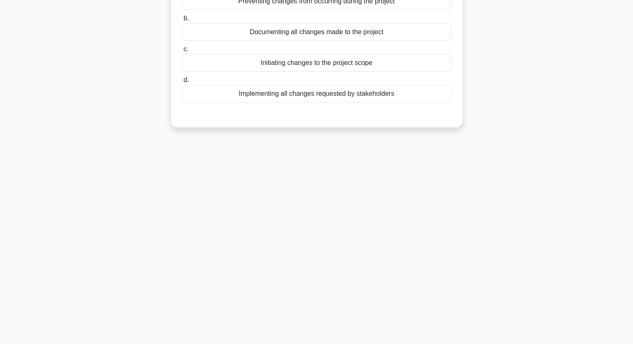
scroll to position [0, 0]
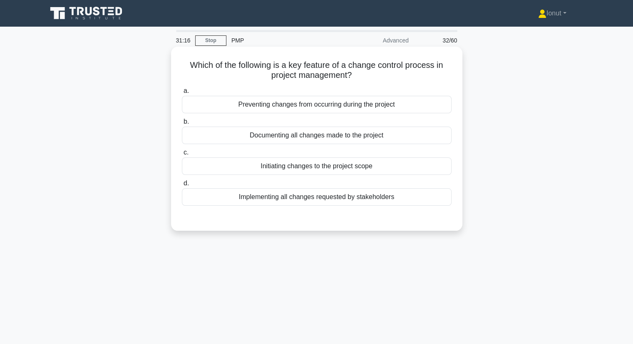
click at [269, 140] on div "Documenting all changes made to the project" at bounding box center [317, 135] width 270 height 17
click at [182, 124] on input "b. Documenting all changes made to the project" at bounding box center [182, 121] width 0 height 5
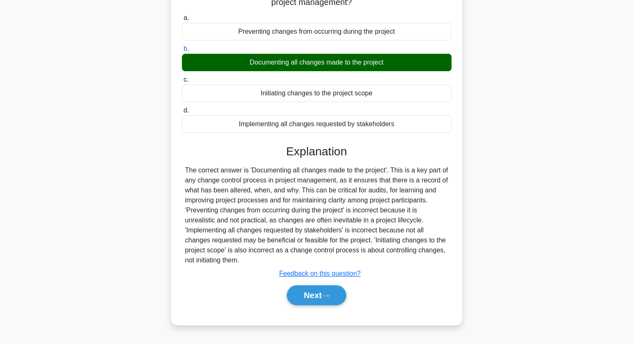
scroll to position [106, 0]
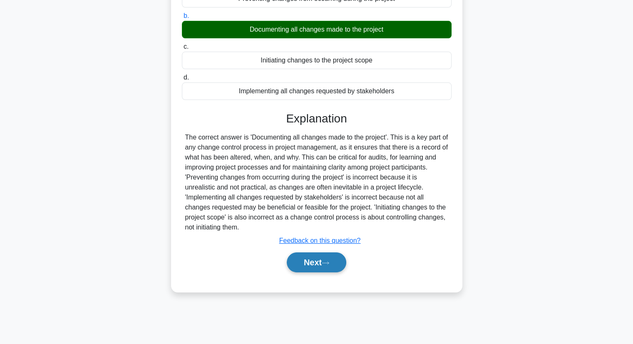
click at [313, 264] on button "Next" at bounding box center [317, 262] width 60 height 20
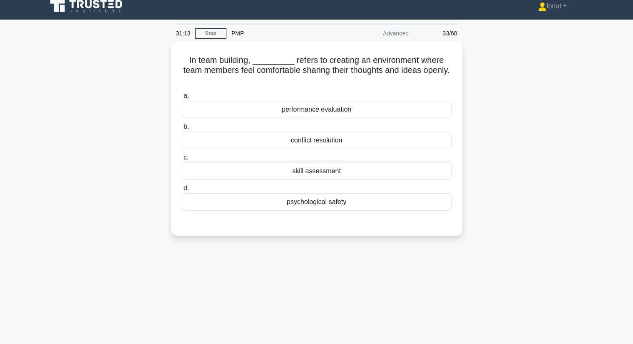
scroll to position [0, 0]
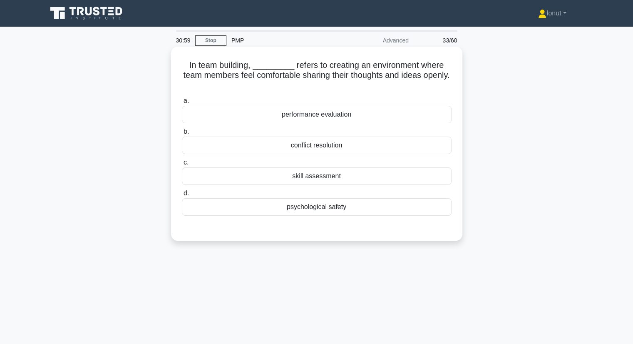
click at [323, 206] on div "psychological safety" at bounding box center [317, 206] width 270 height 17
click at [182, 196] on input "d. psychological safety" at bounding box center [182, 193] width 0 height 5
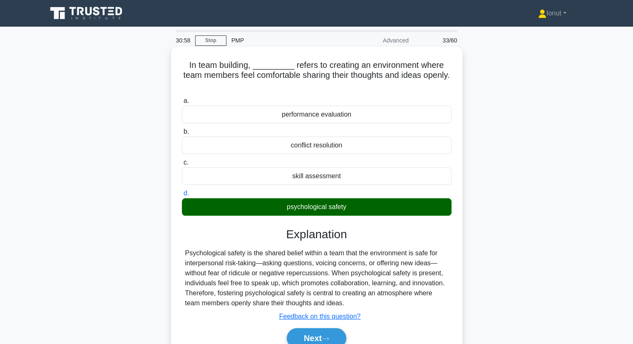
scroll to position [106, 0]
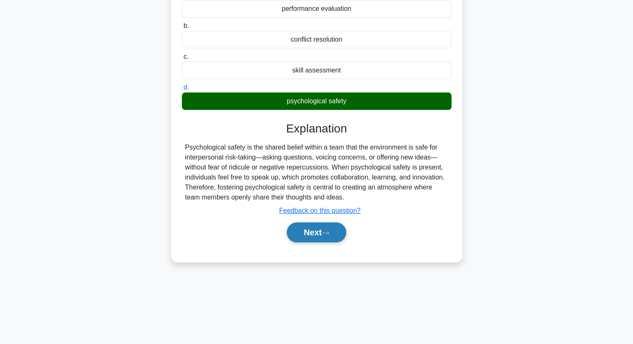
click at [318, 229] on button "Next" at bounding box center [317, 232] width 60 height 20
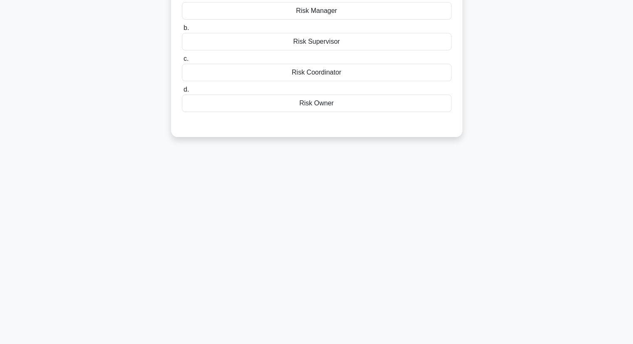
scroll to position [0, 0]
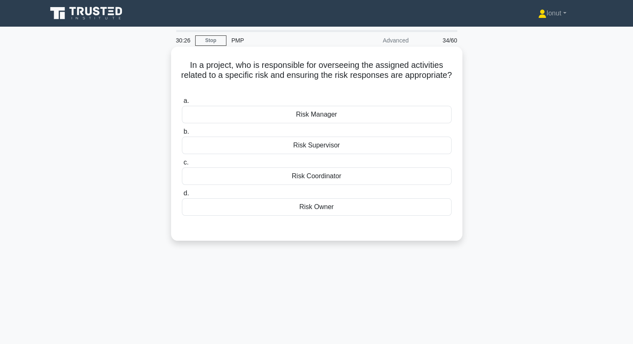
click at [313, 151] on div "Risk Supervisor" at bounding box center [317, 145] width 270 height 17
click at [182, 134] on input "b. Risk Supervisor" at bounding box center [182, 131] width 0 height 5
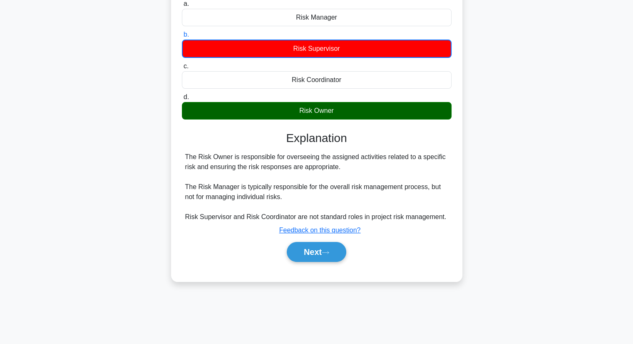
scroll to position [106, 0]
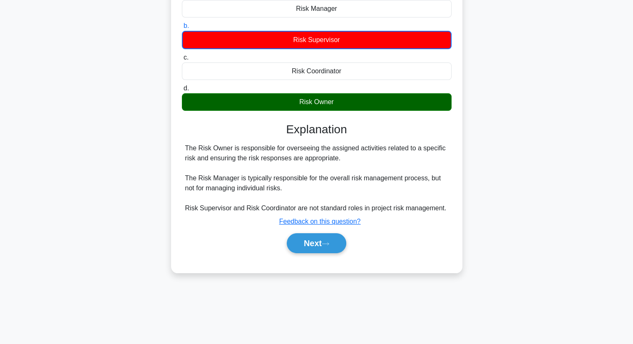
click at [305, 253] on div "Next" at bounding box center [317, 243] width 270 height 27
click at [323, 245] on button "Next" at bounding box center [317, 243] width 60 height 20
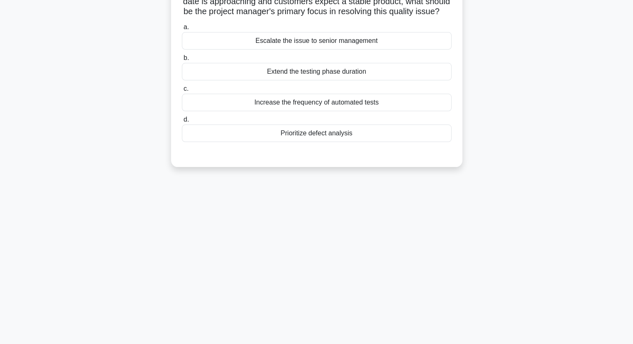
scroll to position [0, 0]
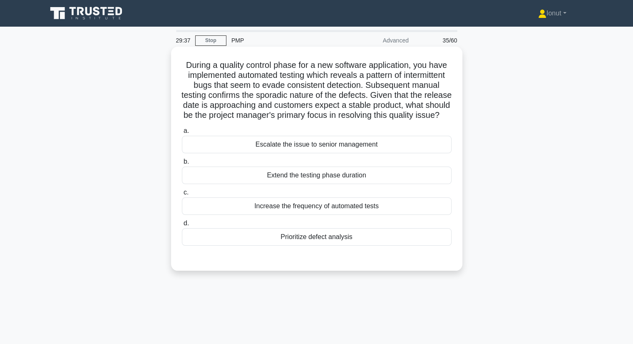
click at [300, 246] on div "Prioritize defect analysis" at bounding box center [317, 236] width 270 height 17
click at [182, 226] on input "d. Prioritize defect analysis" at bounding box center [182, 223] width 0 height 5
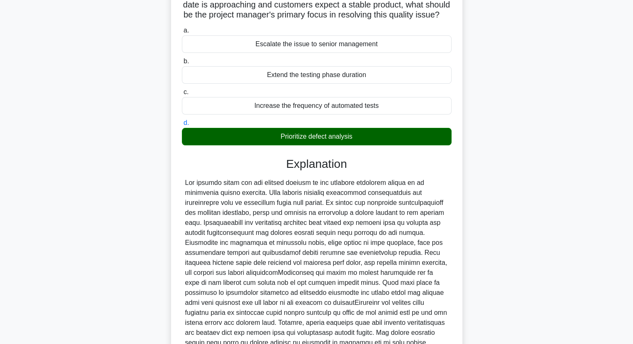
scroll to position [189, 0]
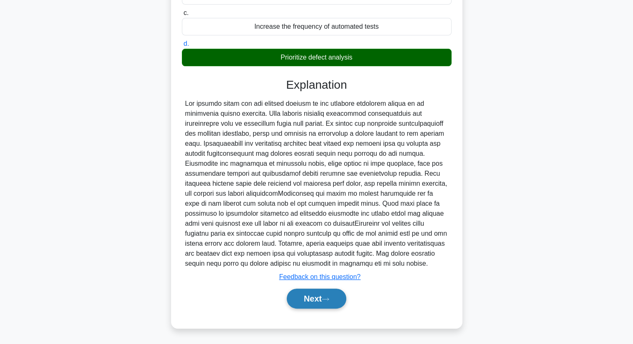
click at [310, 302] on button "Next" at bounding box center [317, 298] width 60 height 20
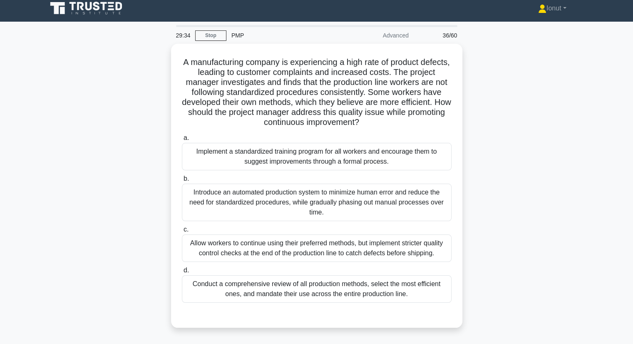
scroll to position [42, 0]
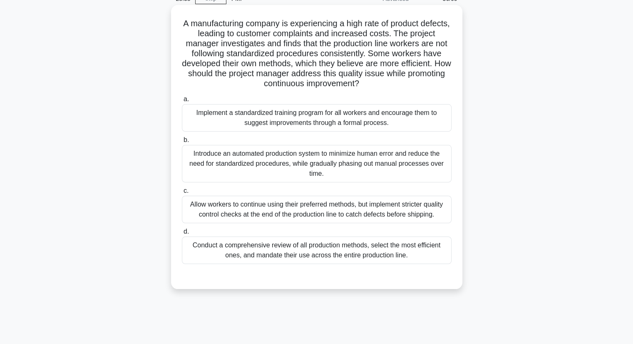
click at [272, 250] on div "Conduct a comprehensive review of all production methods, select the most effic…" at bounding box center [317, 249] width 270 height 27
click at [182, 234] on input "d. Conduct a comprehensive review of all production methods, select the most ef…" at bounding box center [182, 231] width 0 height 5
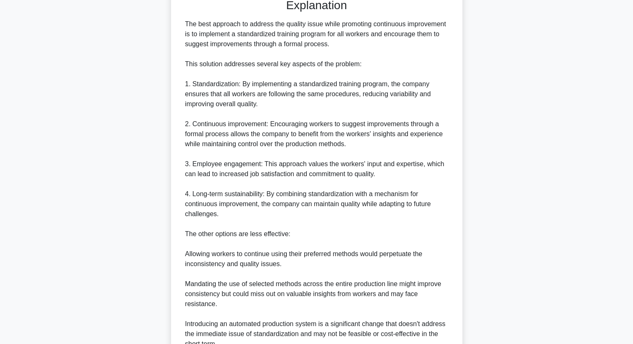
scroll to position [375, 0]
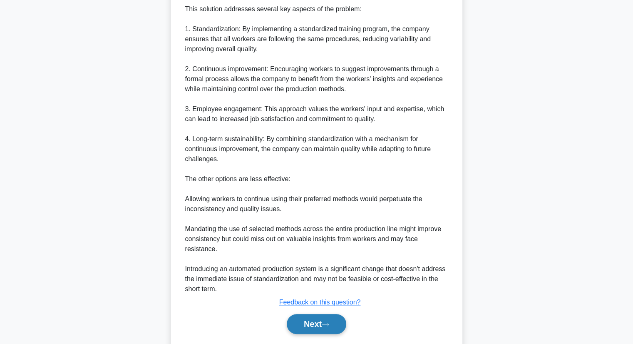
click at [335, 325] on button "Next" at bounding box center [317, 324] width 60 height 20
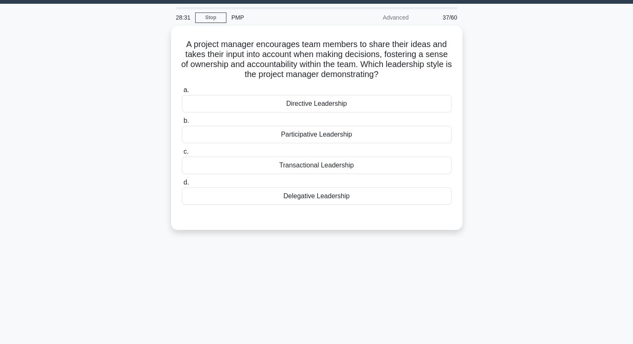
scroll to position [0, 0]
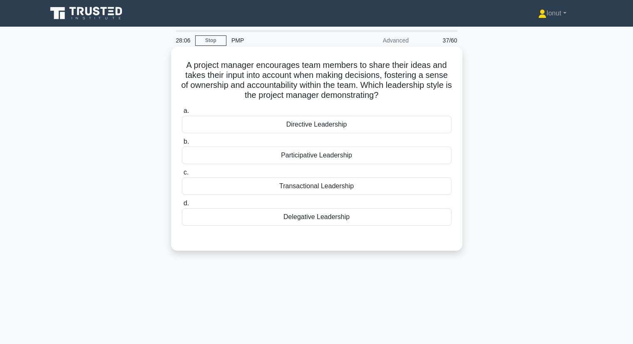
click at [318, 159] on div "Participative Leadership" at bounding box center [317, 155] width 270 height 17
click at [182, 144] on input "b. Participative Leadership" at bounding box center [182, 141] width 0 height 5
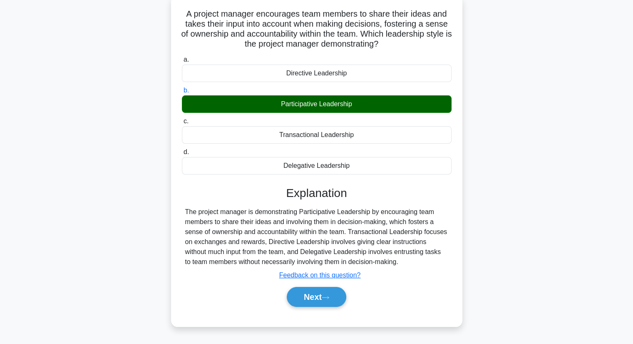
scroll to position [106, 0]
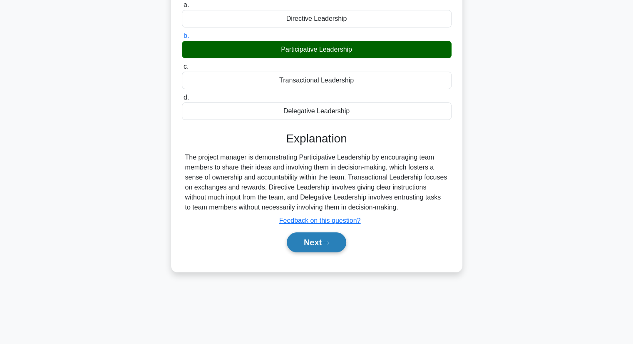
click at [321, 237] on button "Next" at bounding box center [317, 242] width 60 height 20
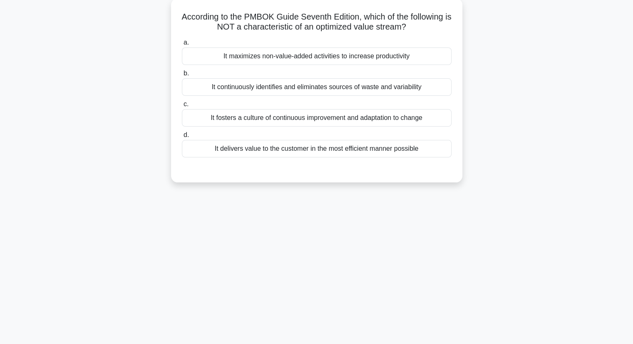
scroll to position [0, 0]
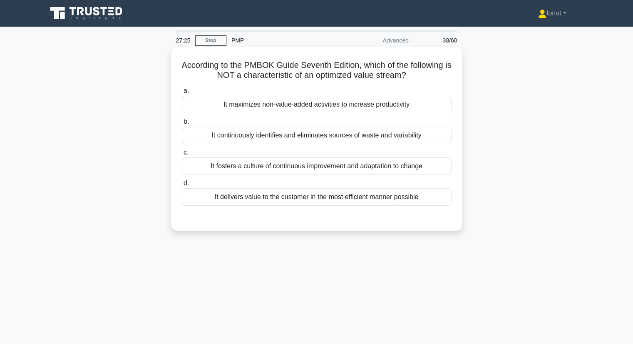
click at [325, 109] on div "It maximizes non-value-added activities to increase productivity" at bounding box center [317, 104] width 270 height 17
click at [182, 94] on input "a. It maximizes non-value-added activities to increase productivity" at bounding box center [182, 90] width 0 height 5
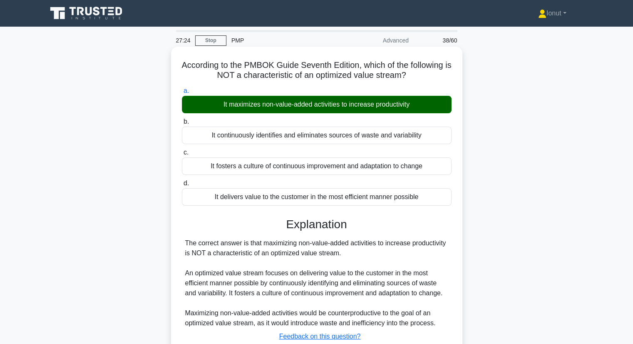
scroll to position [106, 0]
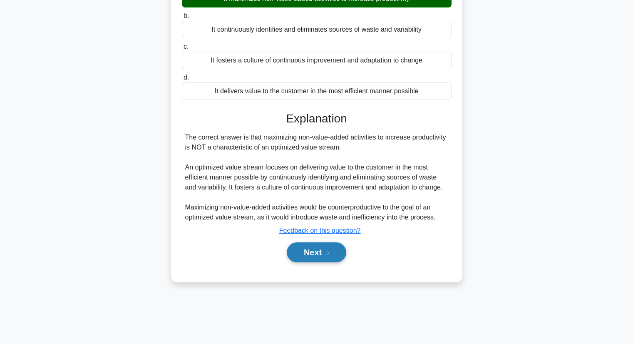
click at [308, 253] on button "Next" at bounding box center [317, 252] width 60 height 20
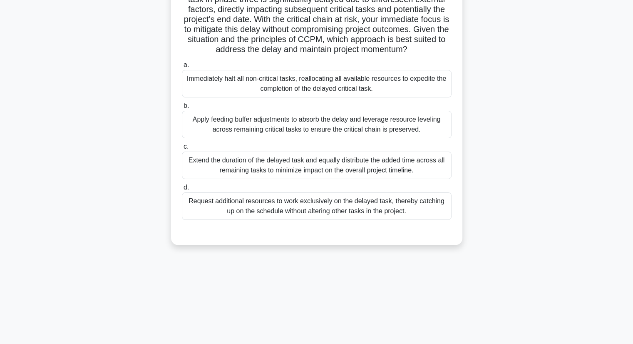
click at [246, 138] on div "Apply feeding buffer adjustments to absorb the delay and leverage resource leve…" at bounding box center [317, 124] width 270 height 27
click at [182, 109] on input "b. Apply feeding buffer adjustments to absorb the delay and leverage resource l…" at bounding box center [182, 105] width 0 height 5
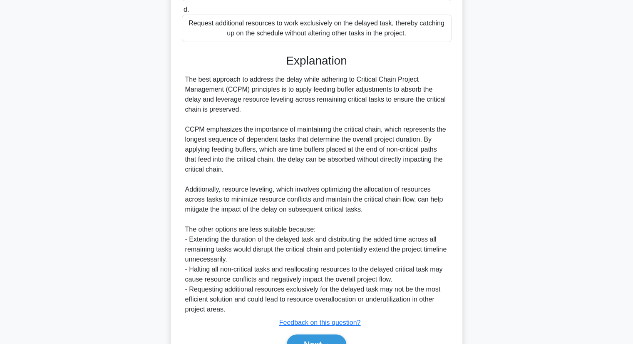
scroll to position [339, 0]
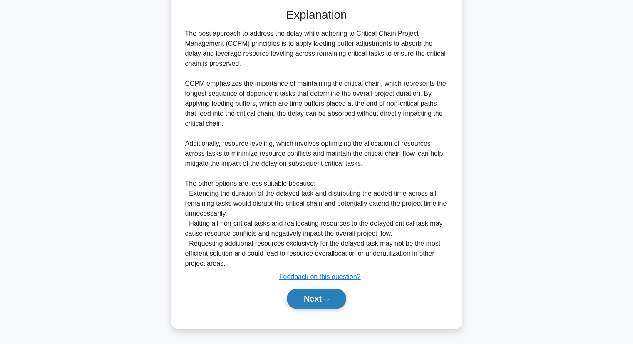
click at [313, 300] on button "Next" at bounding box center [317, 298] width 60 height 20
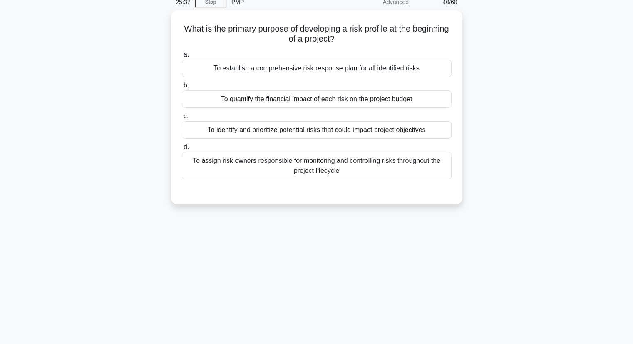
scroll to position [0, 0]
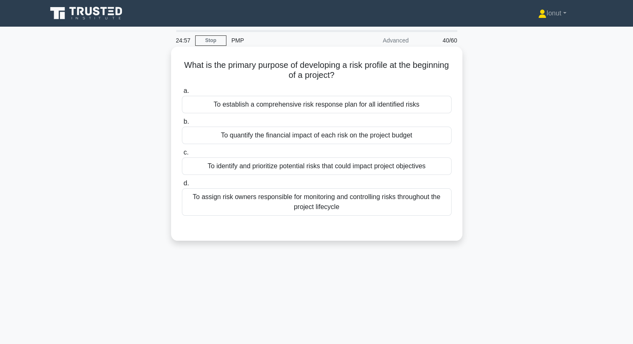
click at [262, 211] on div "To assign risk owners responsible for monitoring and controlling risks througho…" at bounding box center [317, 201] width 270 height 27
click at [182, 186] on input "d. To assign risk owners responsible for monitoring and controlling risks throu…" at bounding box center [182, 183] width 0 height 5
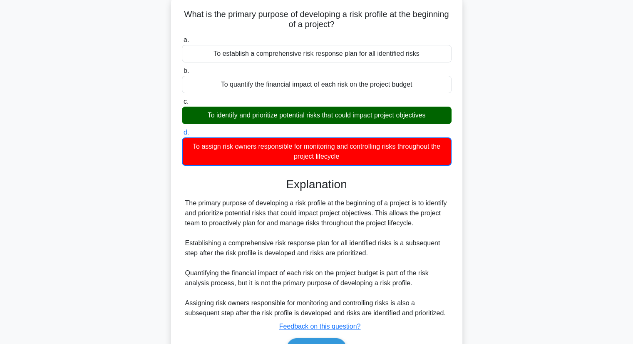
scroll to position [106, 0]
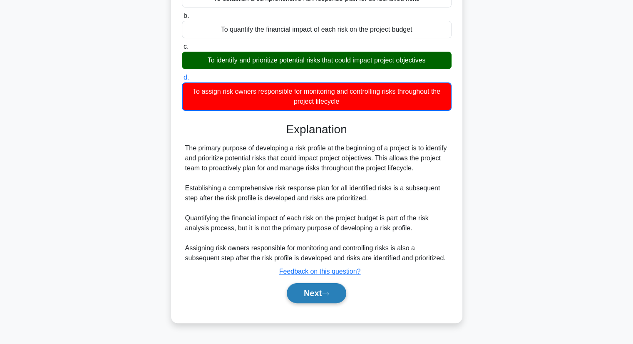
click at [301, 288] on button "Next" at bounding box center [317, 293] width 60 height 20
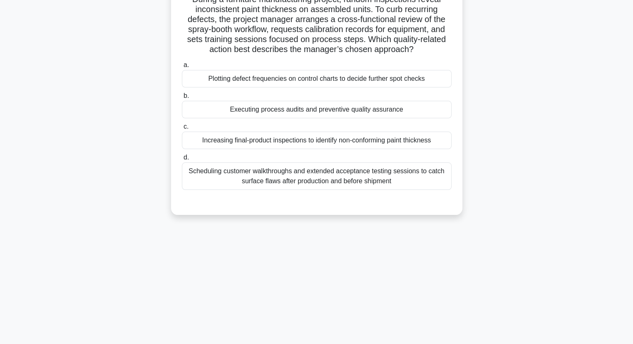
scroll to position [23, 0]
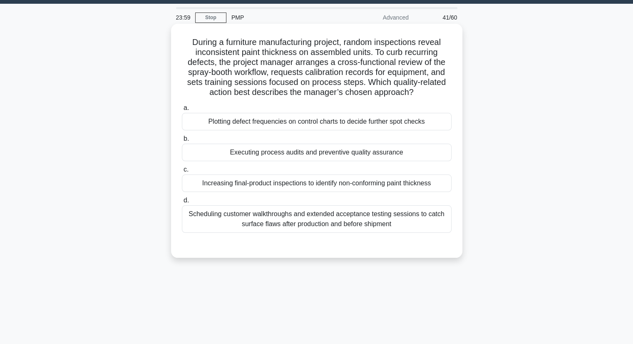
click at [220, 156] on div "Executing process audits and preventive quality assurance" at bounding box center [317, 152] width 270 height 17
click at [182, 142] on input "b. Executing process audits and preventive quality assurance" at bounding box center [182, 138] width 0 height 5
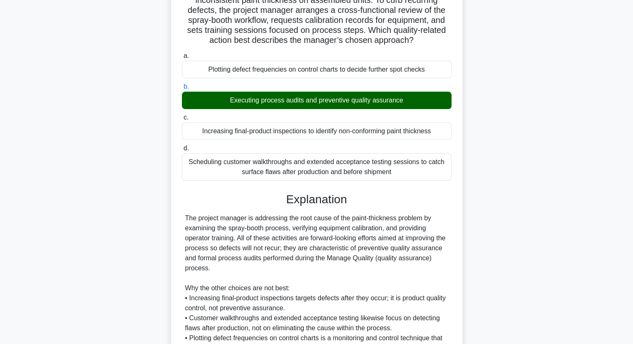
scroll to position [179, 0]
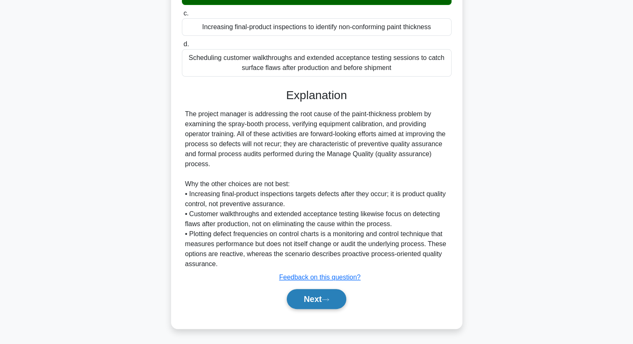
click at [313, 295] on button "Next" at bounding box center [317, 299] width 60 height 20
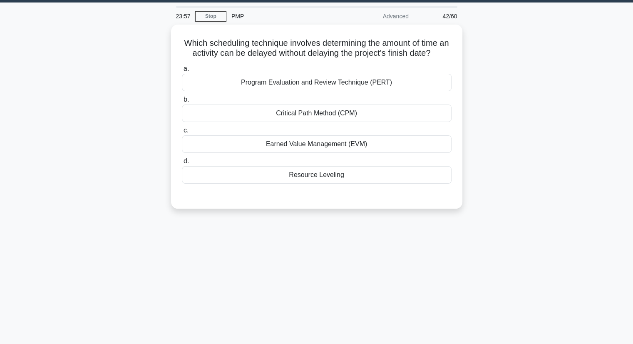
scroll to position [23, 0]
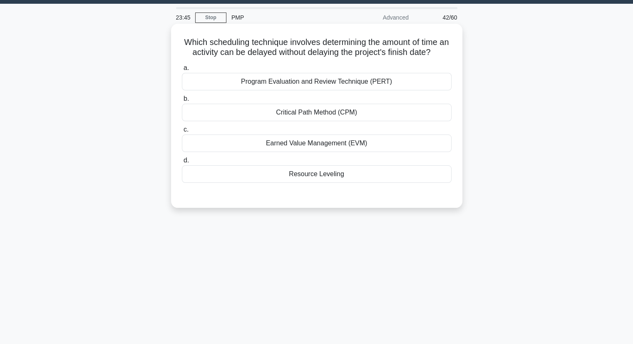
click at [288, 110] on div "Critical Path Method (CPM)" at bounding box center [317, 112] width 270 height 17
click at [182, 102] on input "b. Critical Path Method (CPM)" at bounding box center [182, 98] width 0 height 5
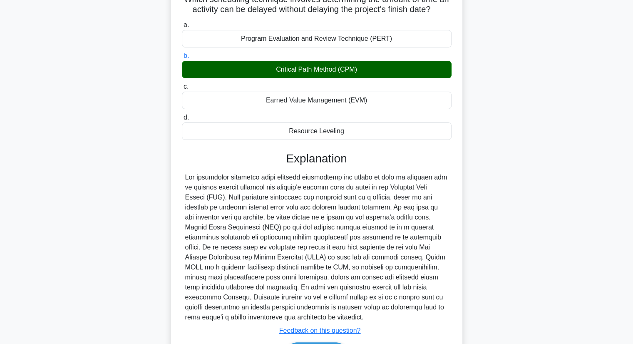
scroll to position [119, 0]
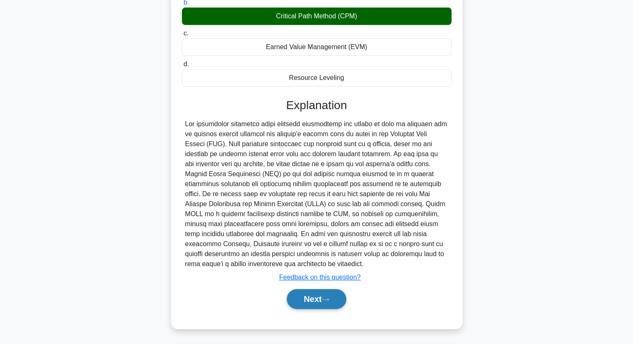
click at [303, 300] on button "Next" at bounding box center [317, 299] width 60 height 20
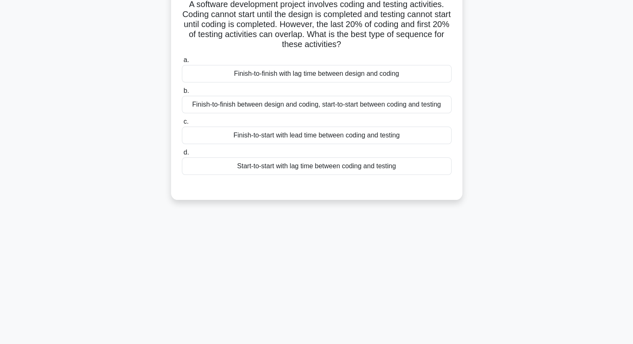
scroll to position [23, 0]
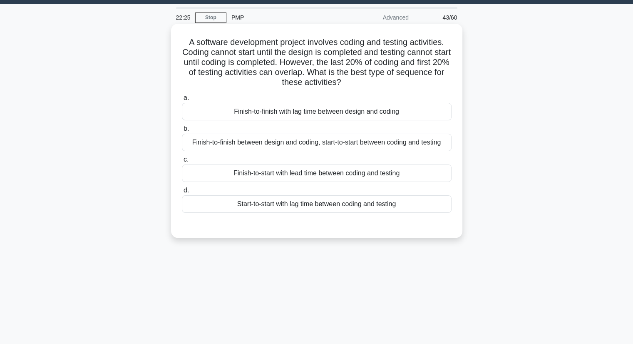
click at [276, 177] on div "Finish-to-start with lead time between coding and testing" at bounding box center [317, 172] width 270 height 17
click at [182, 162] on input "c. Finish-to-start with lead time between coding and testing" at bounding box center [182, 159] width 0 height 5
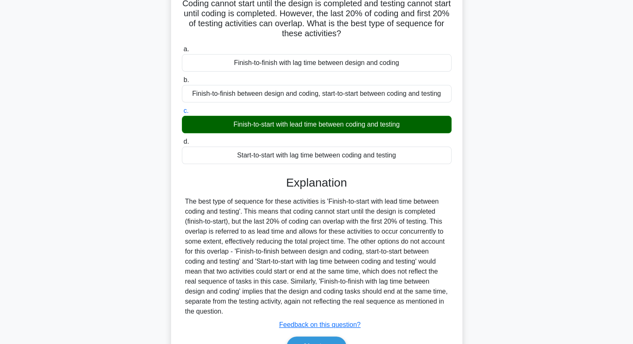
scroll to position [119, 0]
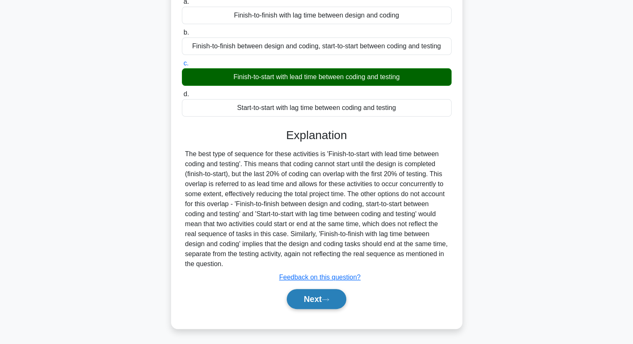
click at [331, 303] on button "Next" at bounding box center [317, 299] width 60 height 20
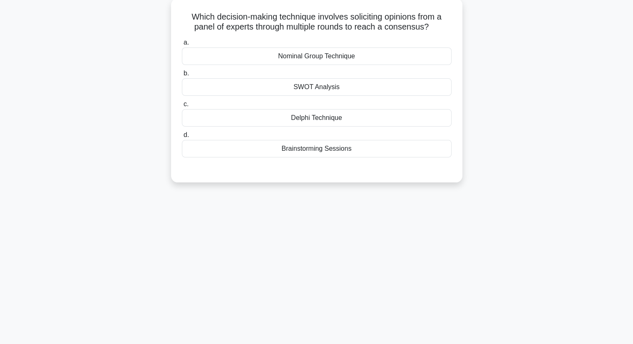
scroll to position [0, 0]
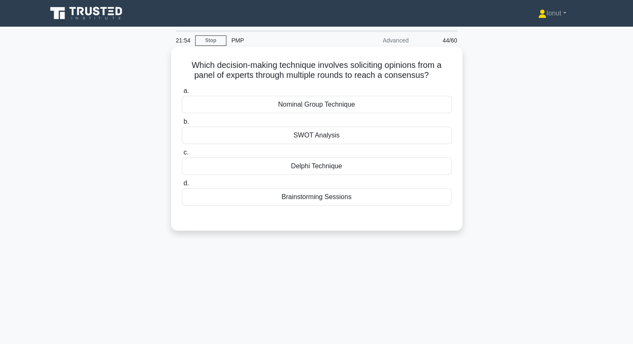
click at [301, 104] on div "Nominal Group Technique" at bounding box center [317, 104] width 270 height 17
click at [182, 94] on input "a. Nominal Group Technique" at bounding box center [182, 90] width 0 height 5
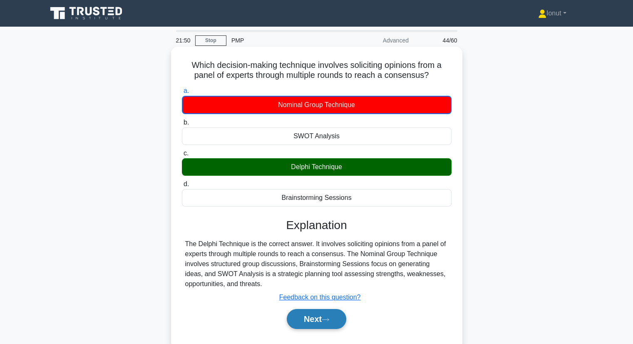
click at [331, 322] on button "Next" at bounding box center [317, 319] width 60 height 20
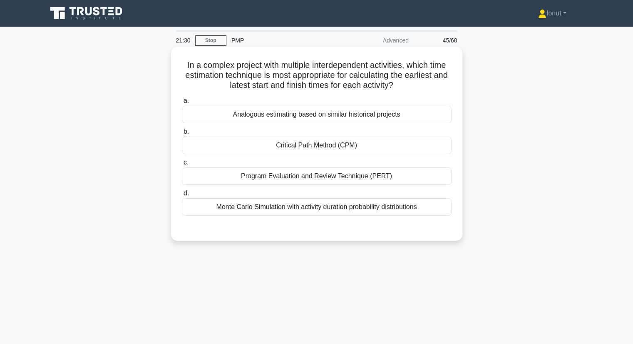
click at [350, 210] on div "Monte Carlo Simulation with activity duration probability distributions" at bounding box center [317, 206] width 270 height 17
click at [182, 196] on input "d. Monte Carlo Simulation with activity duration probability distributions" at bounding box center [182, 193] width 0 height 5
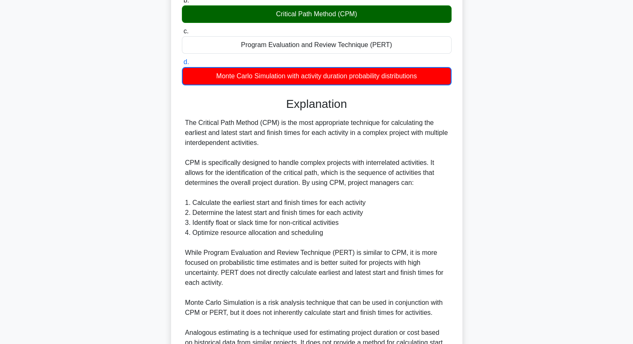
scroll to position [250, 0]
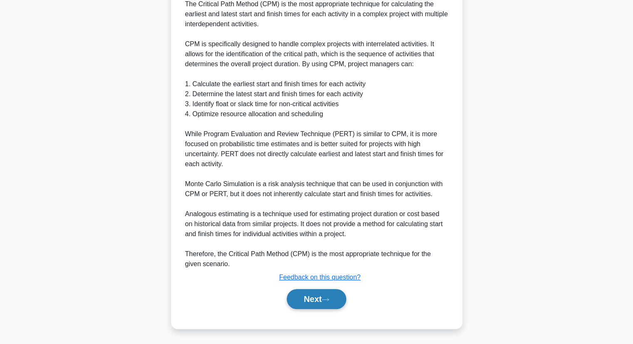
click at [331, 303] on button "Next" at bounding box center [317, 299] width 60 height 20
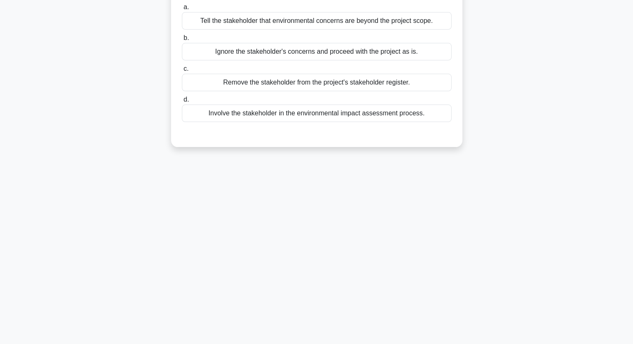
scroll to position [0, 0]
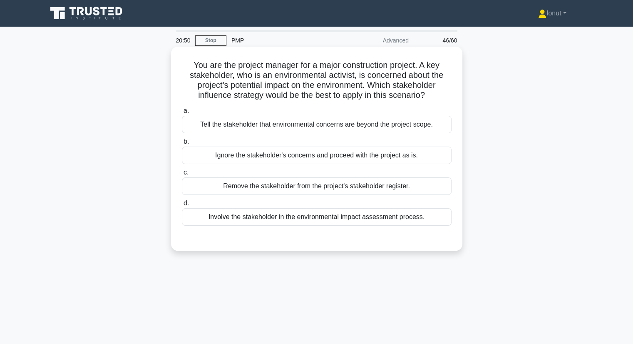
click at [279, 222] on div "Involve the stakeholder in the environmental impact assessment process." at bounding box center [317, 216] width 270 height 17
click at [182, 206] on input "d. Involve the stakeholder in the environmental impact assessment process." at bounding box center [182, 203] width 0 height 5
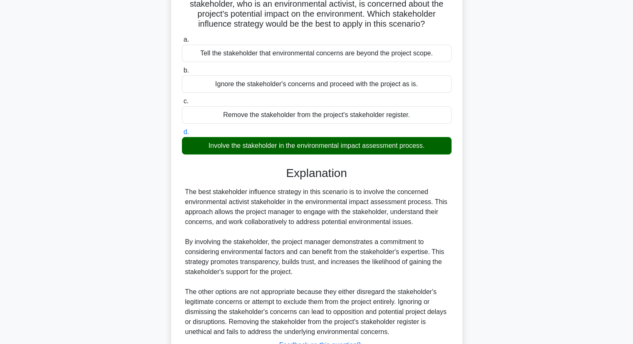
scroll to position [139, 0]
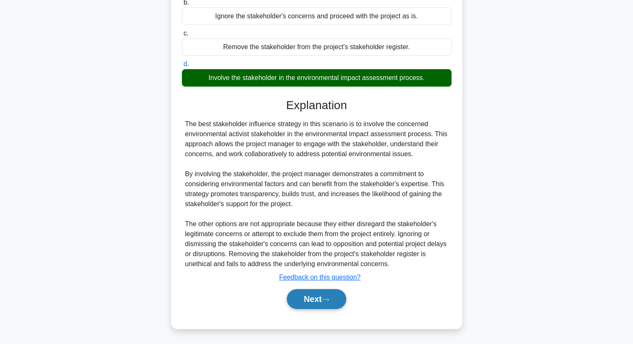
click at [313, 297] on button "Next" at bounding box center [317, 299] width 60 height 20
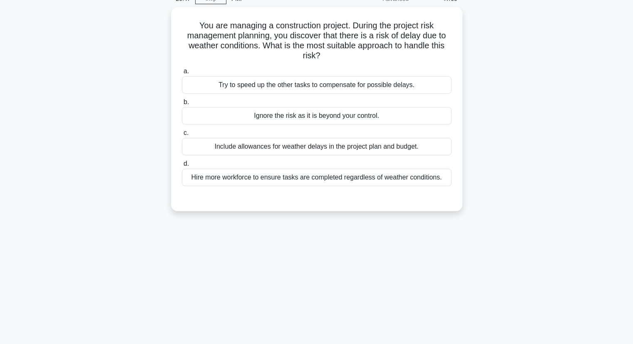
scroll to position [0, 0]
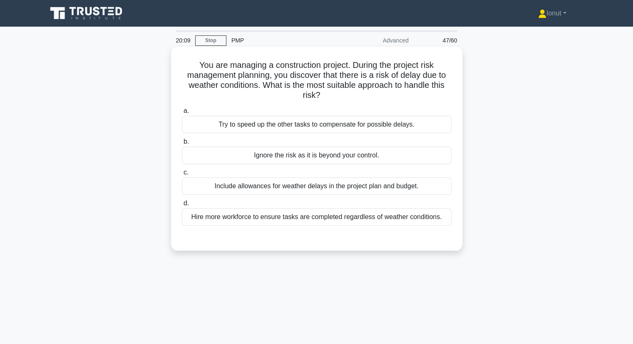
click at [275, 192] on div "Include allowances for weather delays in the project plan and budget." at bounding box center [317, 185] width 270 height 17
click at [182, 175] on input "c. Include allowances for weather delays in the project plan and budget." at bounding box center [182, 172] width 0 height 5
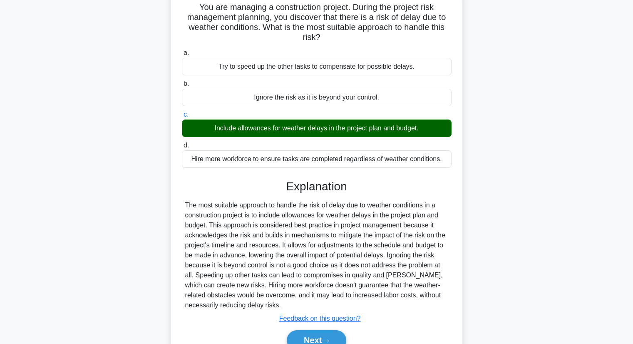
scroll to position [106, 0]
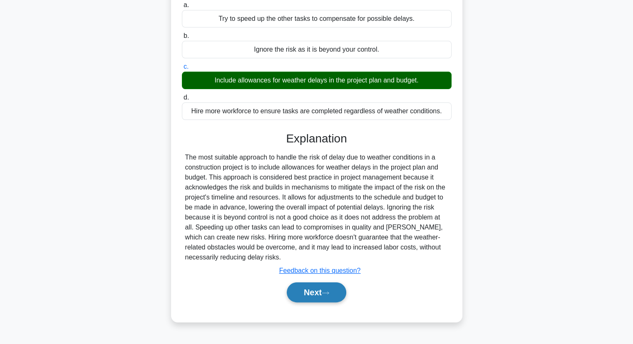
click at [323, 295] on button "Next" at bounding box center [317, 292] width 60 height 20
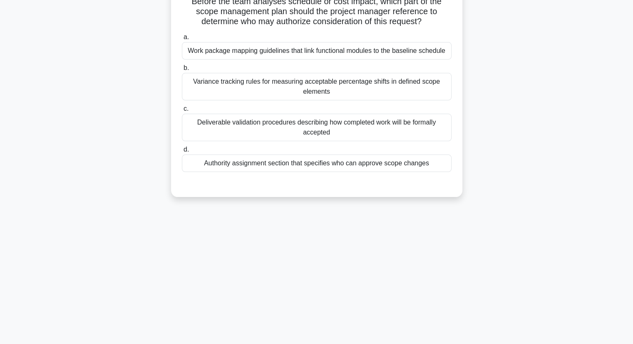
scroll to position [0, 0]
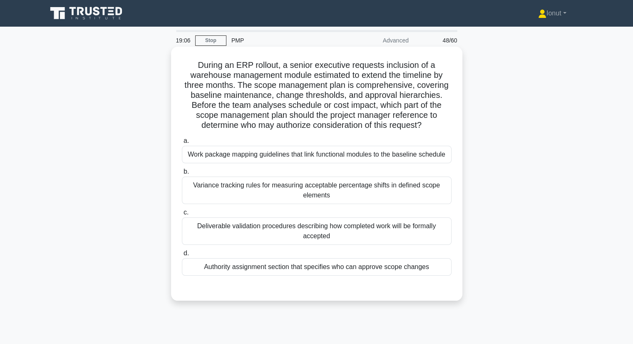
click at [250, 270] on div "Authority assignment section that specifies who can approve scope changes" at bounding box center [317, 266] width 270 height 17
click at [182, 256] on input "d. Authority assignment section that specifies who can approve scope changes" at bounding box center [182, 253] width 0 height 5
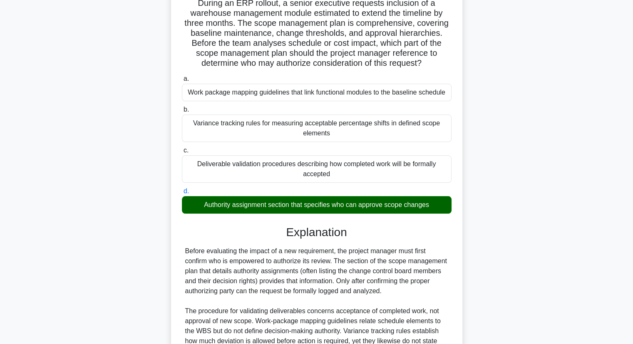
scroll to position [149, 0]
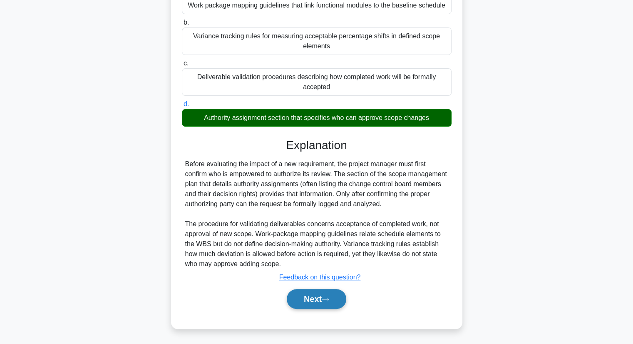
click at [323, 298] on button "Next" at bounding box center [317, 299] width 60 height 20
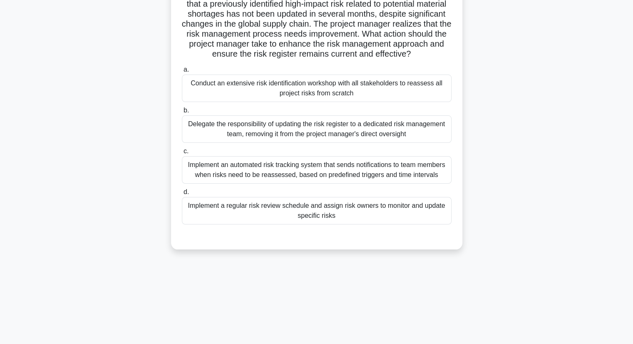
scroll to position [42, 0]
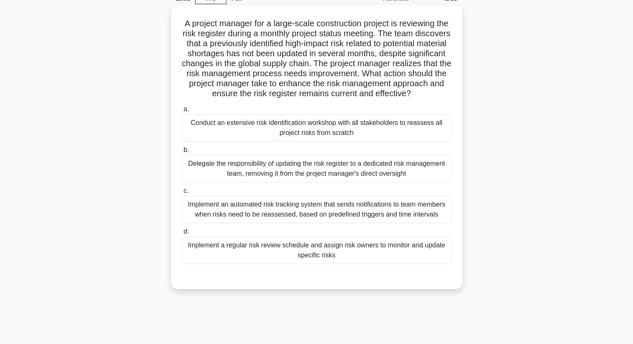
click at [282, 258] on div "Implement a regular risk review schedule and assign risk owners to monitor and …" at bounding box center [317, 249] width 270 height 27
click at [182, 234] on input "d. Implement a regular risk review schedule and assign risk owners to monitor a…" at bounding box center [182, 231] width 0 height 5
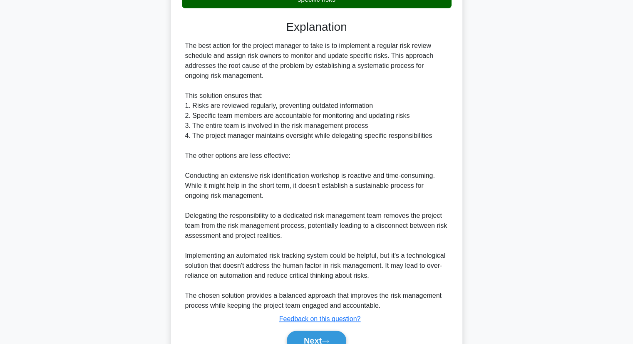
scroll to position [349, 0]
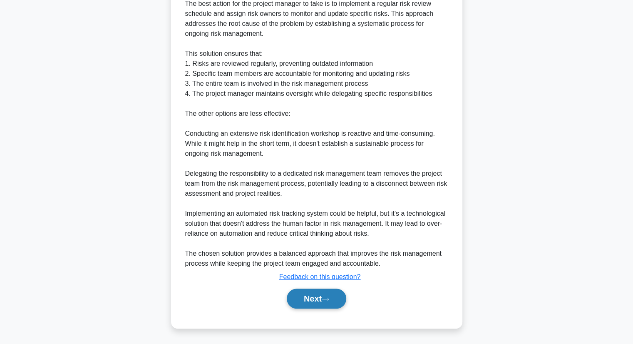
click at [304, 302] on button "Next" at bounding box center [317, 298] width 60 height 20
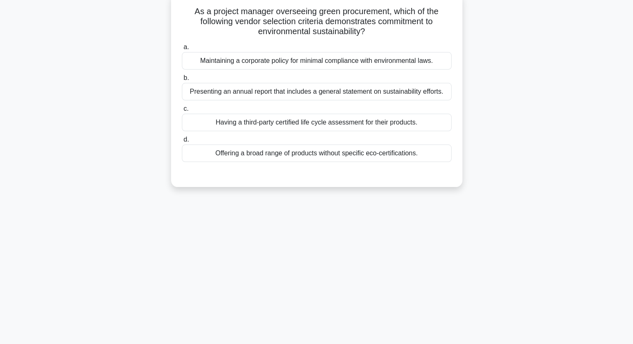
scroll to position [0, 0]
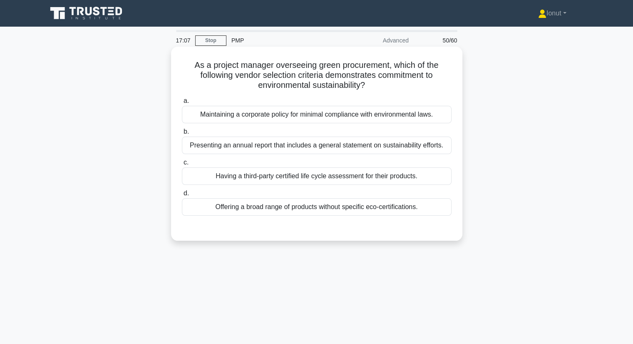
click at [344, 149] on div "Presenting an annual report that includes a general statement on sustainability…" at bounding box center [317, 145] width 270 height 17
click at [182, 134] on input "b. Presenting an annual report that includes a general statement on sustainabil…" at bounding box center [182, 131] width 0 height 5
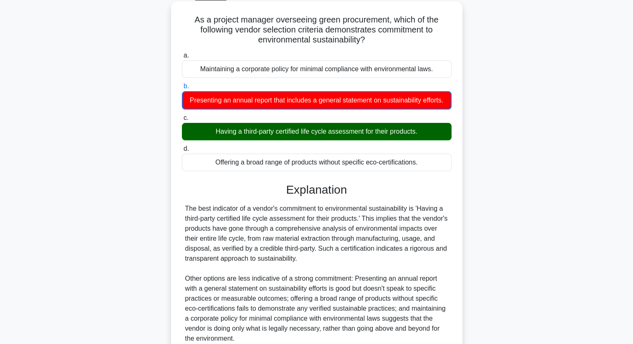
scroll to position [120, 0]
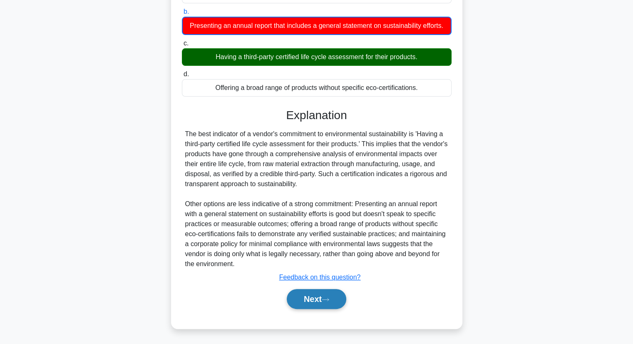
click at [323, 297] on button "Next" at bounding box center [317, 299] width 60 height 20
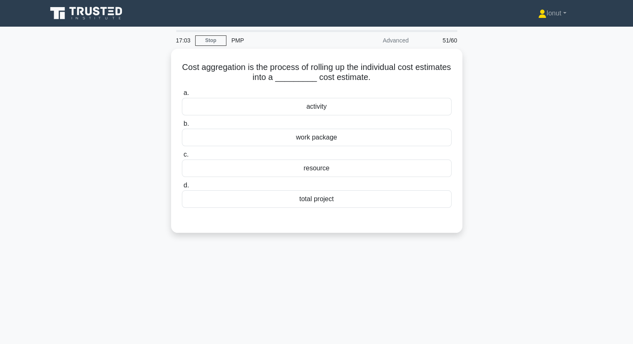
scroll to position [0, 0]
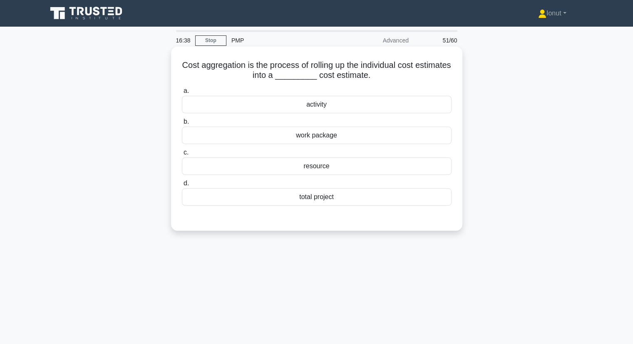
click at [307, 204] on div "total project" at bounding box center [317, 196] width 270 height 17
click at [182, 186] on input "d. total project" at bounding box center [182, 183] width 0 height 5
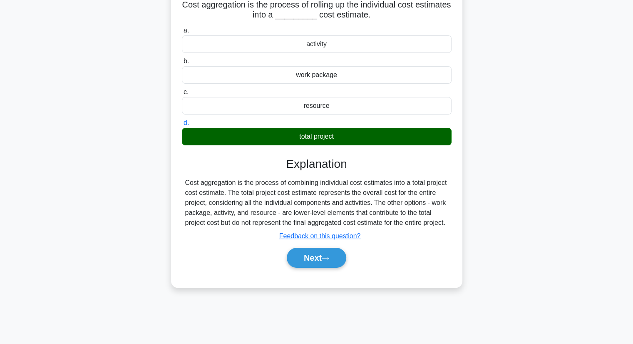
scroll to position [106, 0]
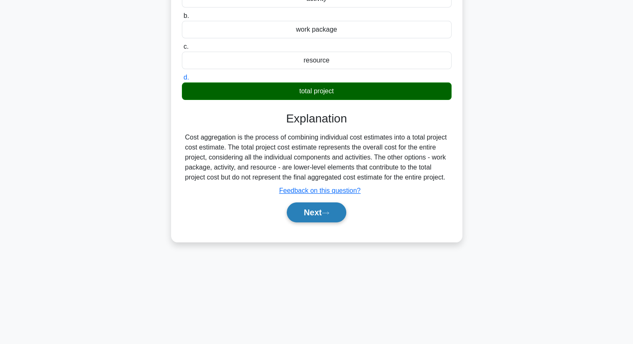
click at [312, 221] on button "Next" at bounding box center [317, 212] width 60 height 20
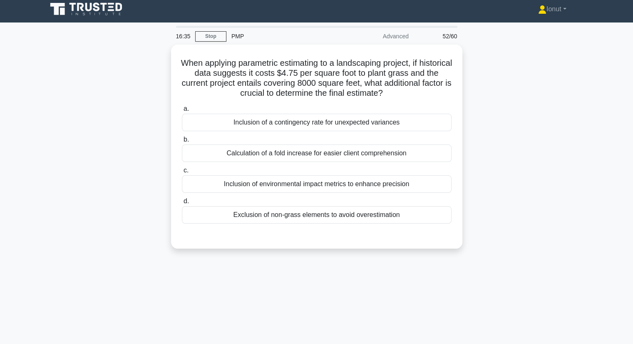
scroll to position [0, 0]
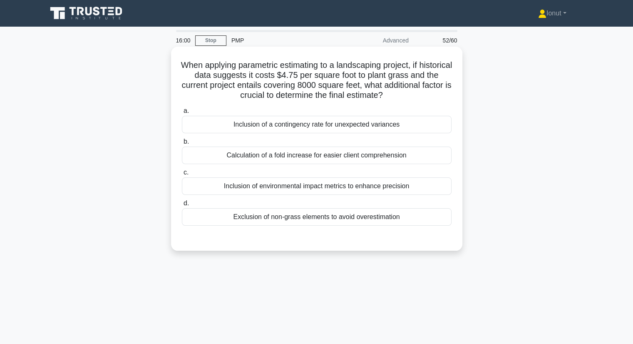
click at [242, 127] on div "Inclusion of a contingency rate for unexpected variances" at bounding box center [317, 124] width 270 height 17
click at [182, 114] on input "a. Inclusion of a contingency rate for unexpected variances" at bounding box center [182, 110] width 0 height 5
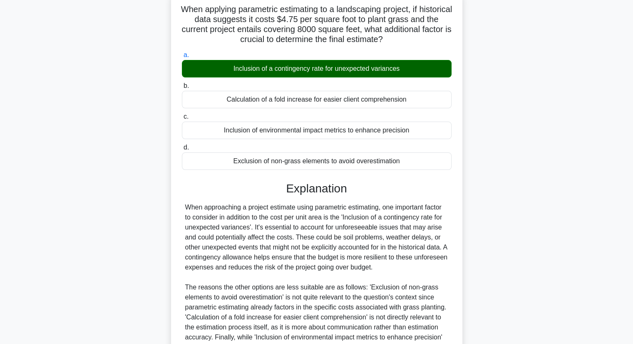
scroll to position [125, 0]
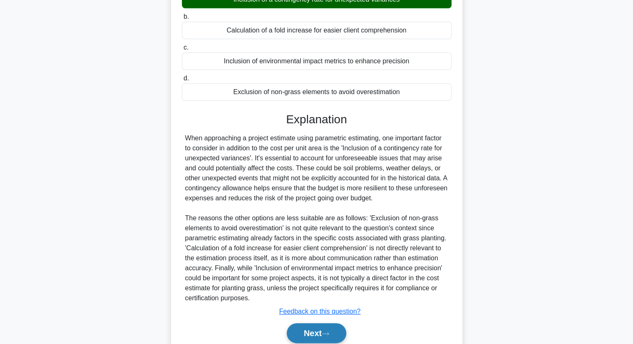
click at [300, 335] on button "Next" at bounding box center [317, 333] width 60 height 20
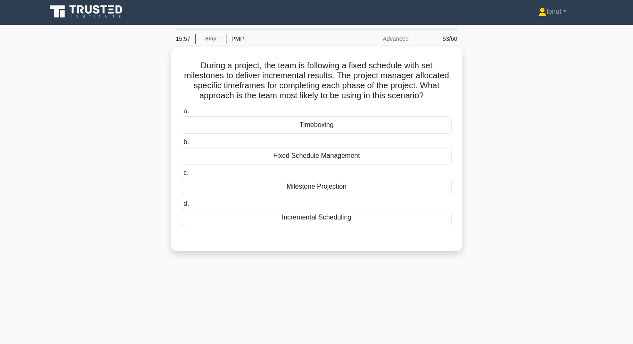
scroll to position [0, 0]
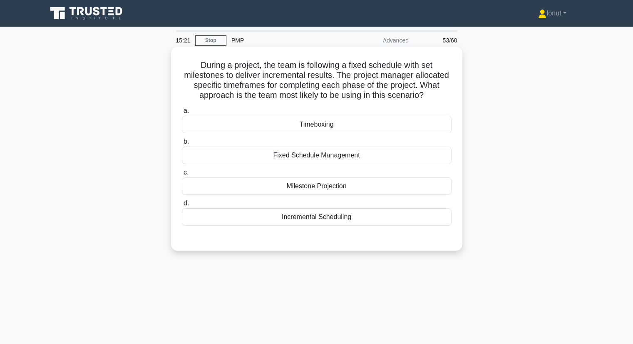
click at [272, 218] on div "Incremental Scheduling" at bounding box center [317, 216] width 270 height 17
click at [182, 206] on input "d. Incremental Scheduling" at bounding box center [182, 203] width 0 height 5
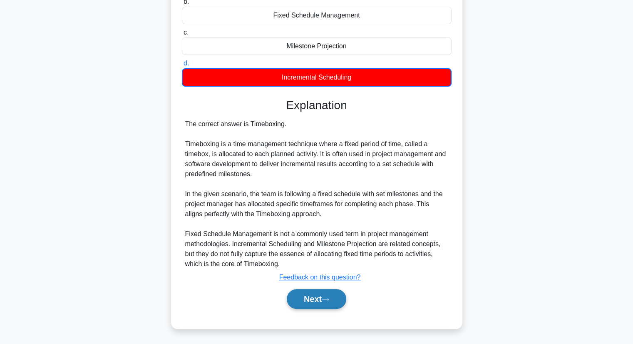
click at [317, 301] on button "Next" at bounding box center [317, 299] width 60 height 20
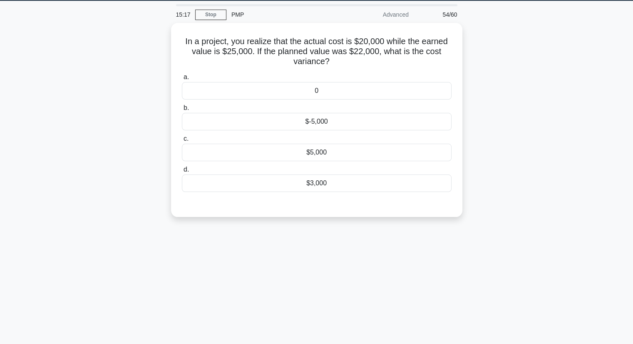
scroll to position [23, 0]
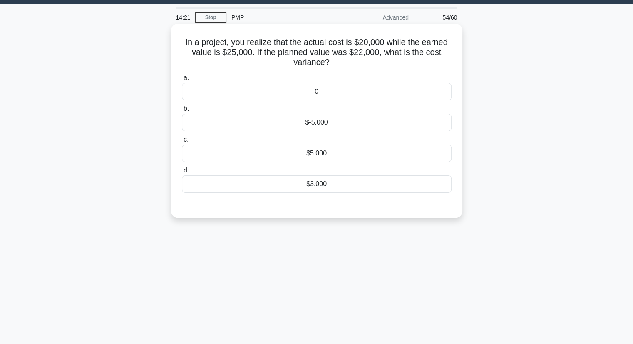
click at [330, 162] on div "a. 0 b. $-5,000 c." at bounding box center [317, 132] width 280 height 123
click at [327, 153] on div "$5,000" at bounding box center [317, 152] width 270 height 17
click at [182, 142] on input "c. $5,000" at bounding box center [182, 139] width 0 height 5
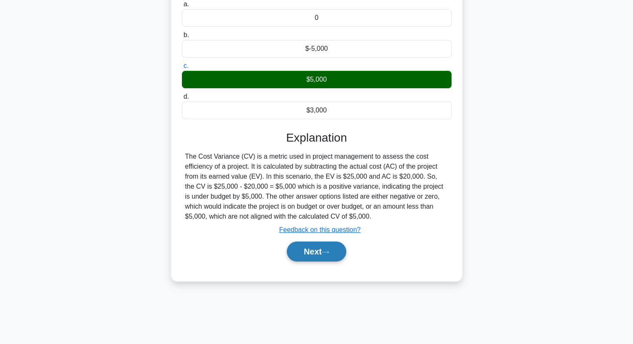
scroll to position [106, 0]
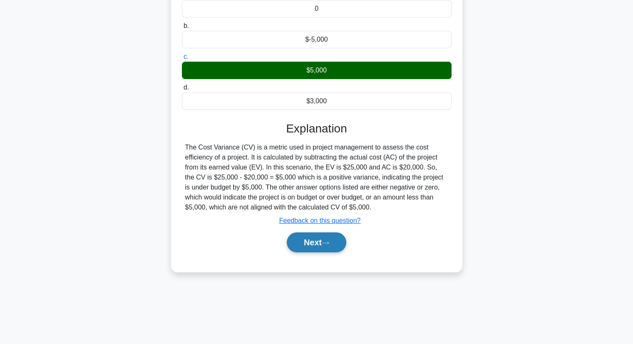
click at [333, 241] on button "Next" at bounding box center [317, 242] width 60 height 20
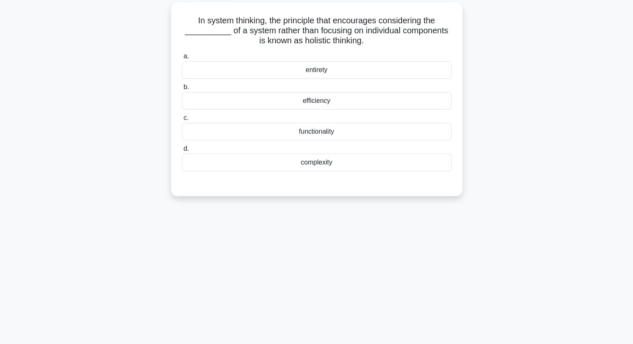
scroll to position [0, 0]
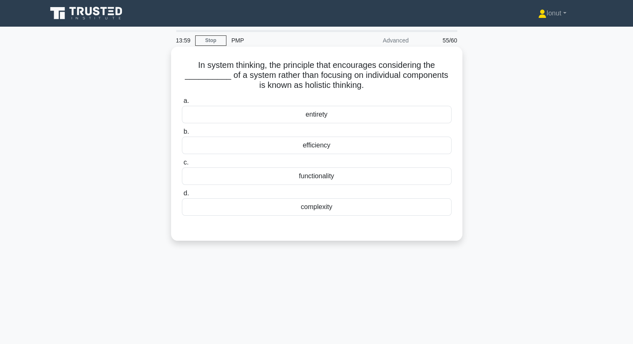
click at [345, 119] on div "entirety" at bounding box center [317, 114] width 270 height 17
click at [182, 104] on input "a. entirety" at bounding box center [182, 100] width 0 height 5
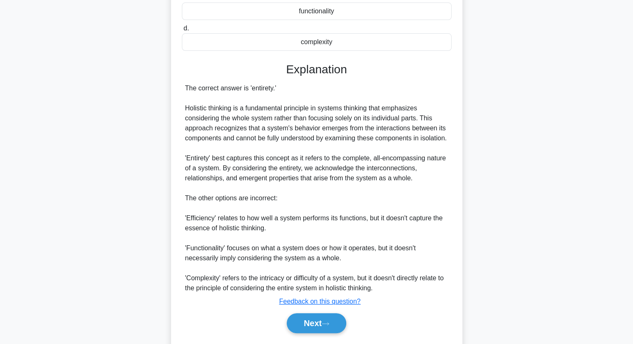
scroll to position [199, 0]
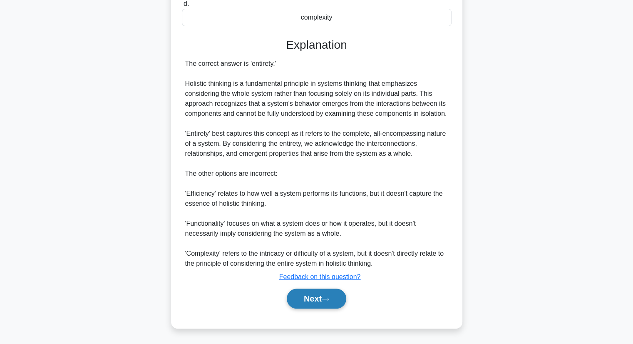
click at [335, 293] on button "Next" at bounding box center [317, 298] width 60 height 20
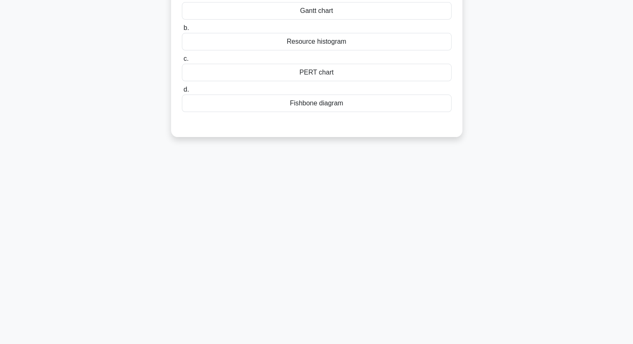
scroll to position [0, 0]
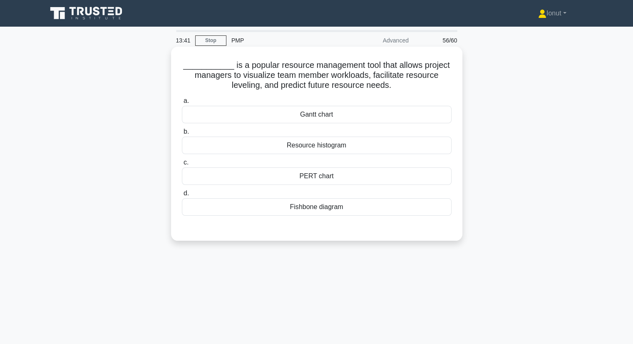
click at [286, 149] on div "Resource histogram" at bounding box center [317, 145] width 270 height 17
click at [182, 134] on input "b. Resource histogram" at bounding box center [182, 131] width 0 height 5
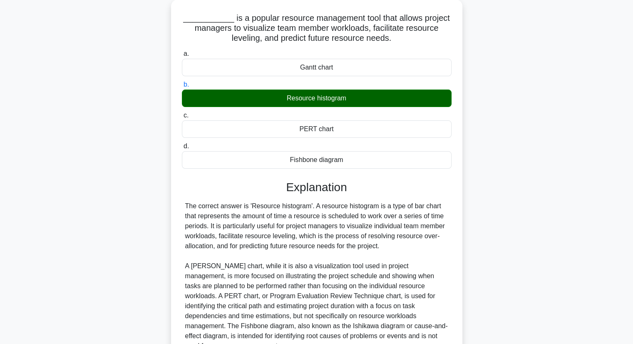
scroll to position [119, 0]
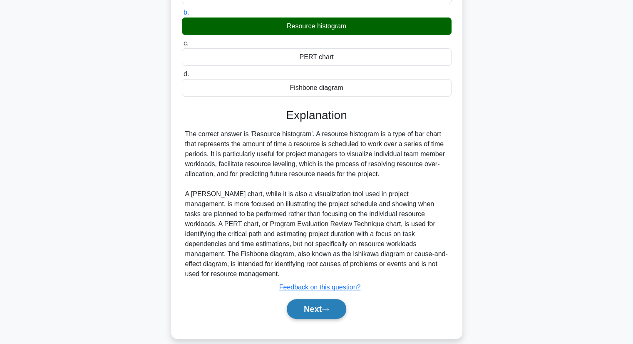
click at [329, 303] on button "Next" at bounding box center [317, 309] width 60 height 20
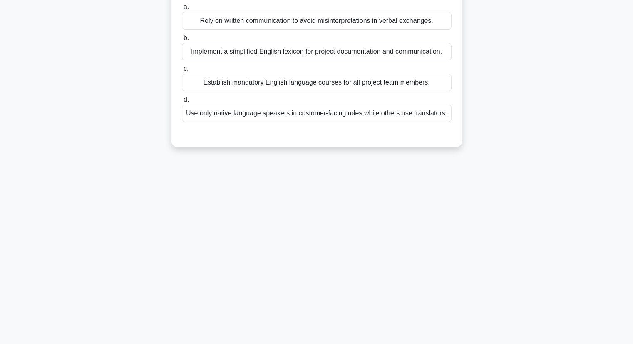
scroll to position [0, 0]
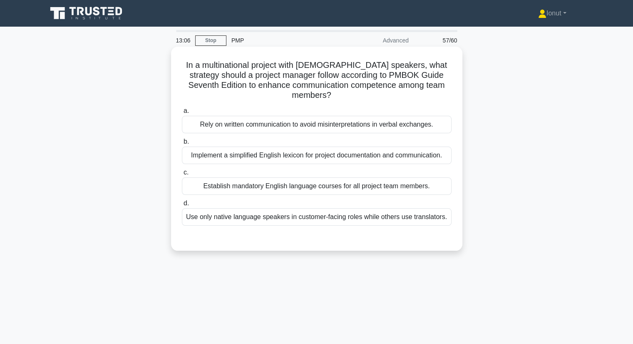
click at [281, 156] on div "Implement a simplified English lexicon for project documentation and communicat…" at bounding box center [317, 155] width 270 height 17
click at [182, 144] on input "b. Implement a simplified English lexicon for project documentation and communi…" at bounding box center [182, 141] width 0 height 5
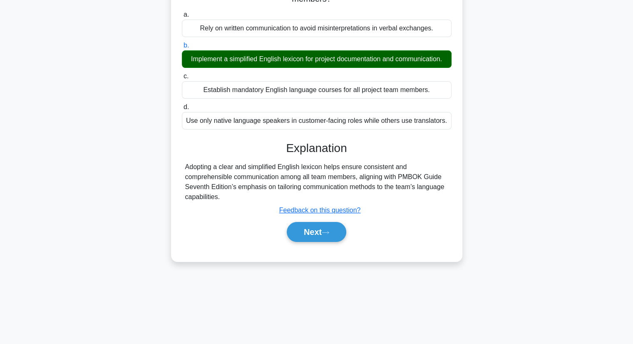
scroll to position [106, 0]
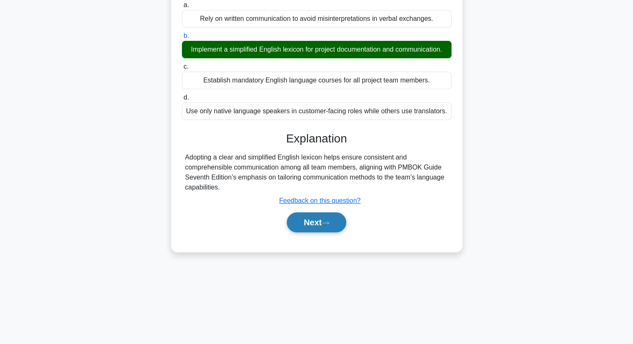
click at [312, 225] on button "Next" at bounding box center [317, 222] width 60 height 20
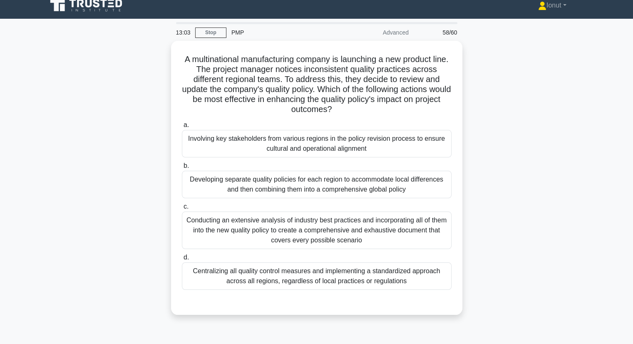
scroll to position [0, 0]
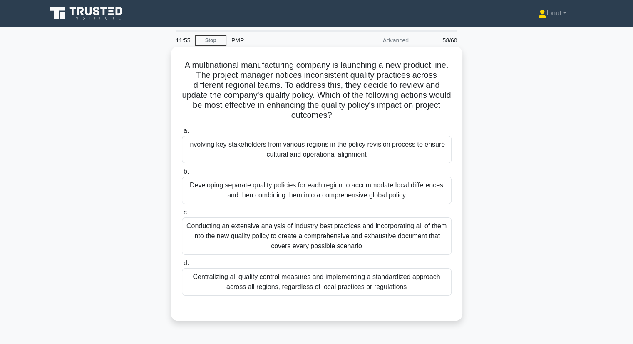
click at [205, 235] on div "Conducting an extensive analysis of industry best practices and incorporating a…" at bounding box center [317, 235] width 270 height 37
click at [182, 215] on input "c. Conducting an extensive analysis of industry best practices and incorporatin…" at bounding box center [182, 212] width 0 height 5
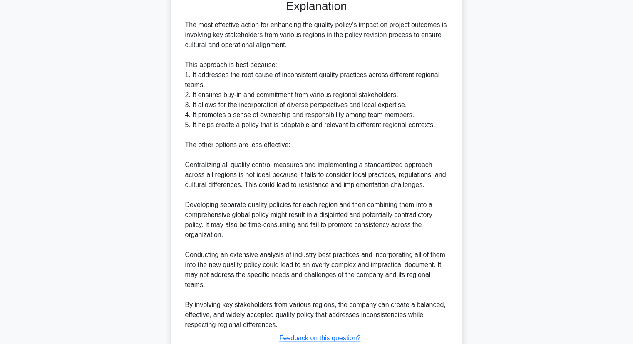
scroll to position [370, 0]
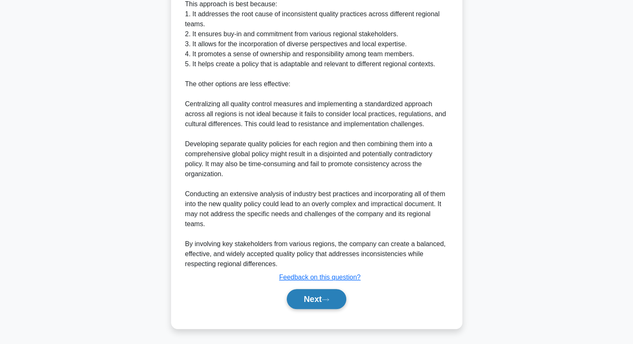
click at [315, 298] on button "Next" at bounding box center [317, 299] width 60 height 20
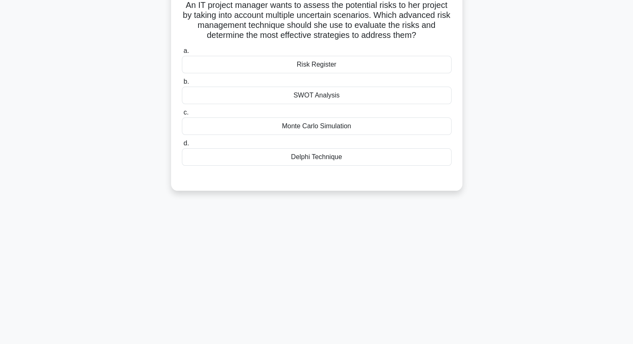
scroll to position [0, 0]
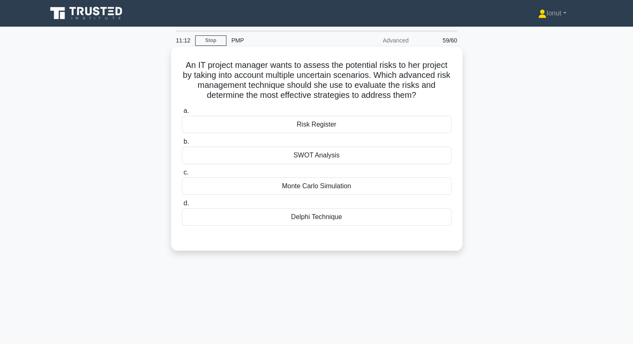
click at [353, 123] on div "Risk Register" at bounding box center [317, 124] width 270 height 17
click at [182, 114] on input "a. Risk Register" at bounding box center [182, 110] width 0 height 5
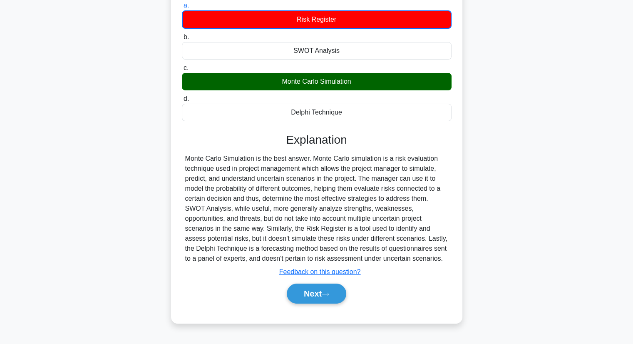
scroll to position [106, 0]
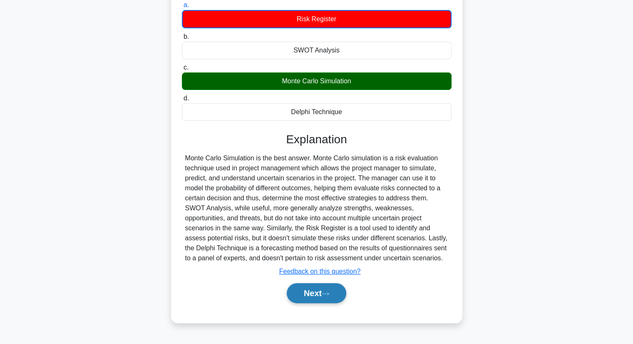
click at [324, 298] on button "Next" at bounding box center [317, 293] width 60 height 20
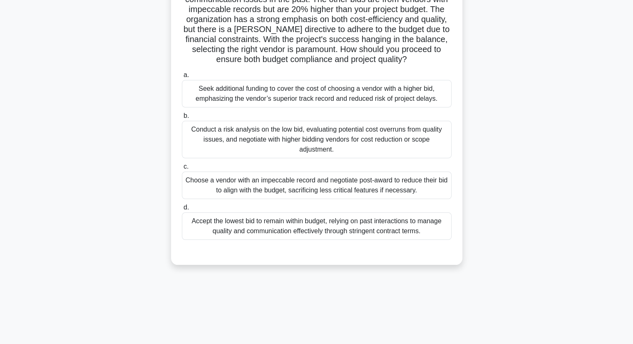
click at [206, 148] on div "Conduct a risk analysis on the low bid, evaluating potential cost overruns from…" at bounding box center [317, 139] width 270 height 37
click at [182, 119] on input "b. Conduct a risk analysis on the low bid, evaluating potential cost overruns f…" at bounding box center [182, 115] width 0 height 5
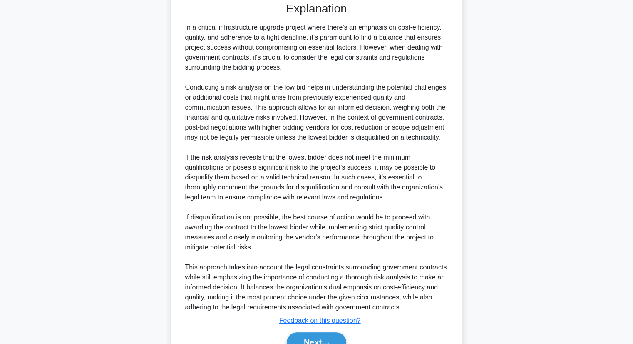
scroll to position [409, 0]
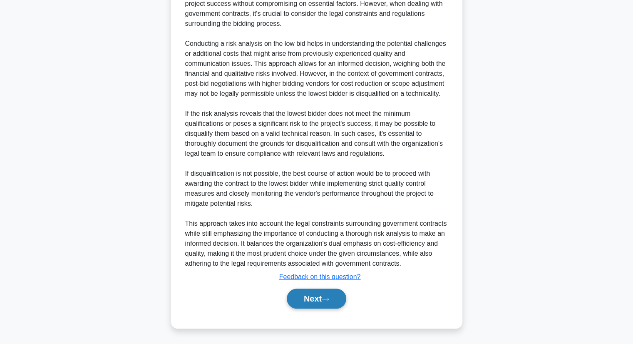
click at [329, 297] on icon at bounding box center [325, 299] width 7 height 5
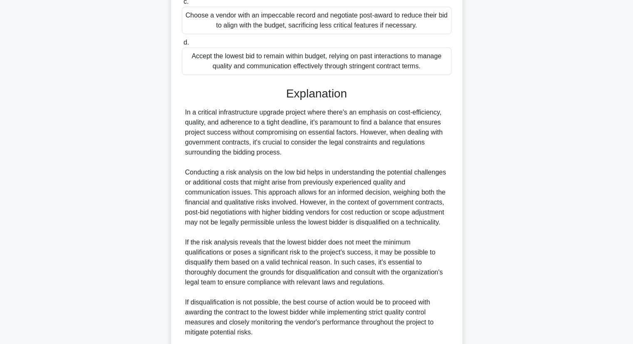
scroll to position [201, 0]
